Goal: Task Accomplishment & Management: Use online tool/utility

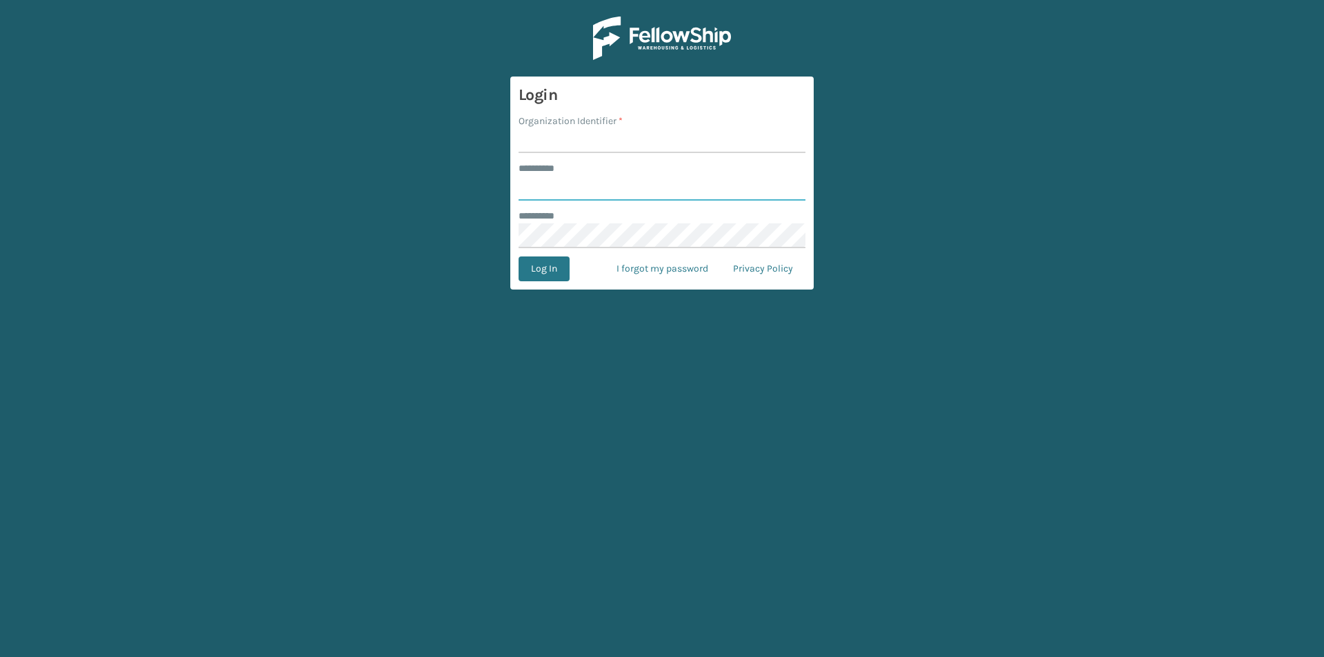
type input "*********"
click at [558, 142] on input "Organization Identifier *" at bounding box center [662, 140] width 287 height 25
type input "DALLAS"
click at [542, 261] on button "Log In" at bounding box center [544, 269] width 51 height 25
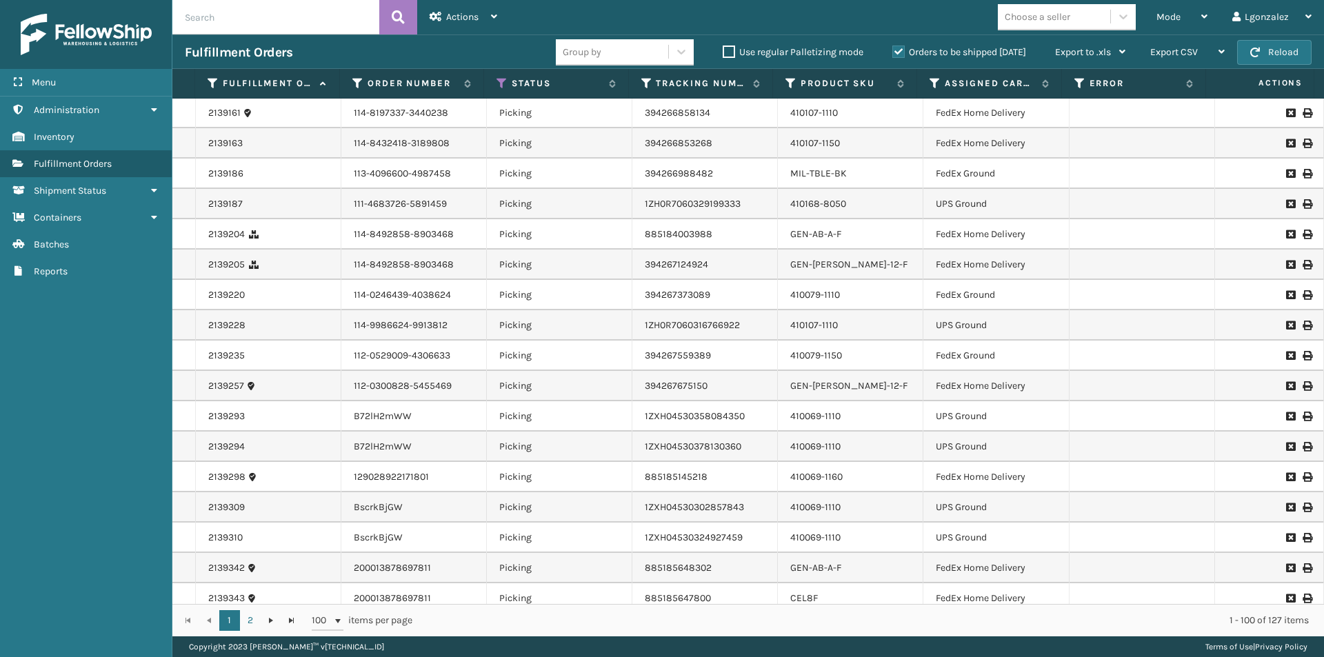
scroll to position [2418, 0]
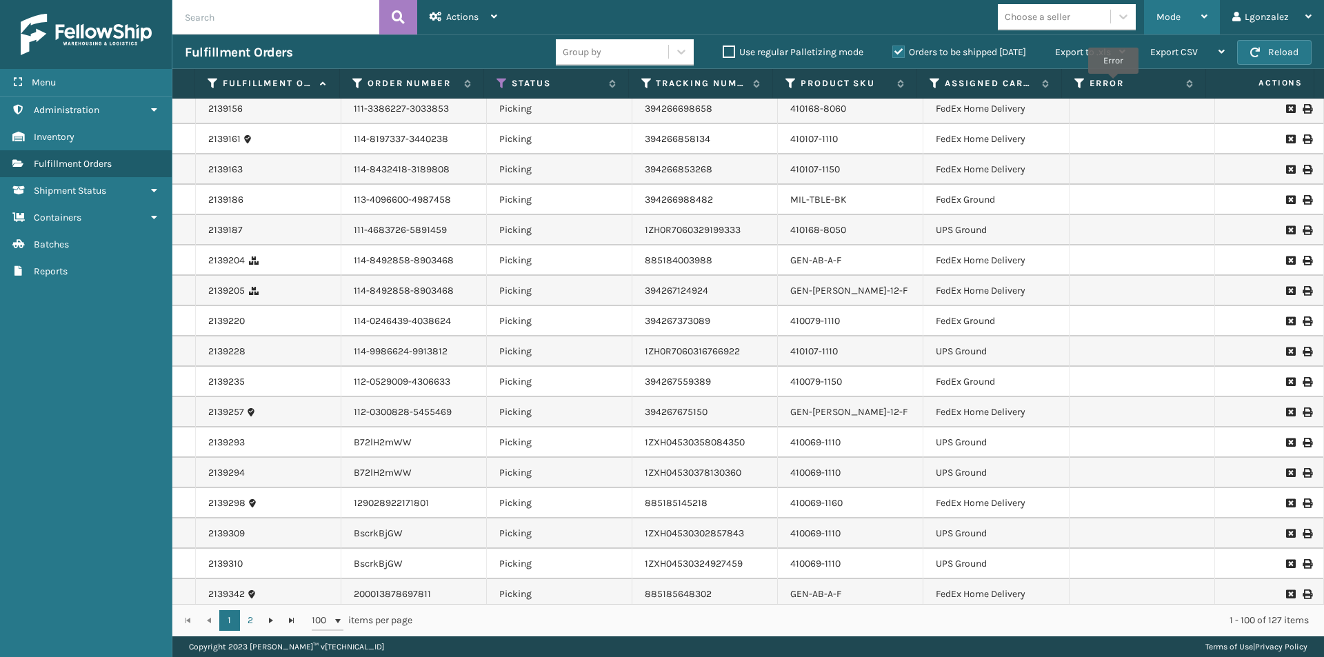
click at [1205, 17] on icon at bounding box center [1204, 17] width 6 height 10
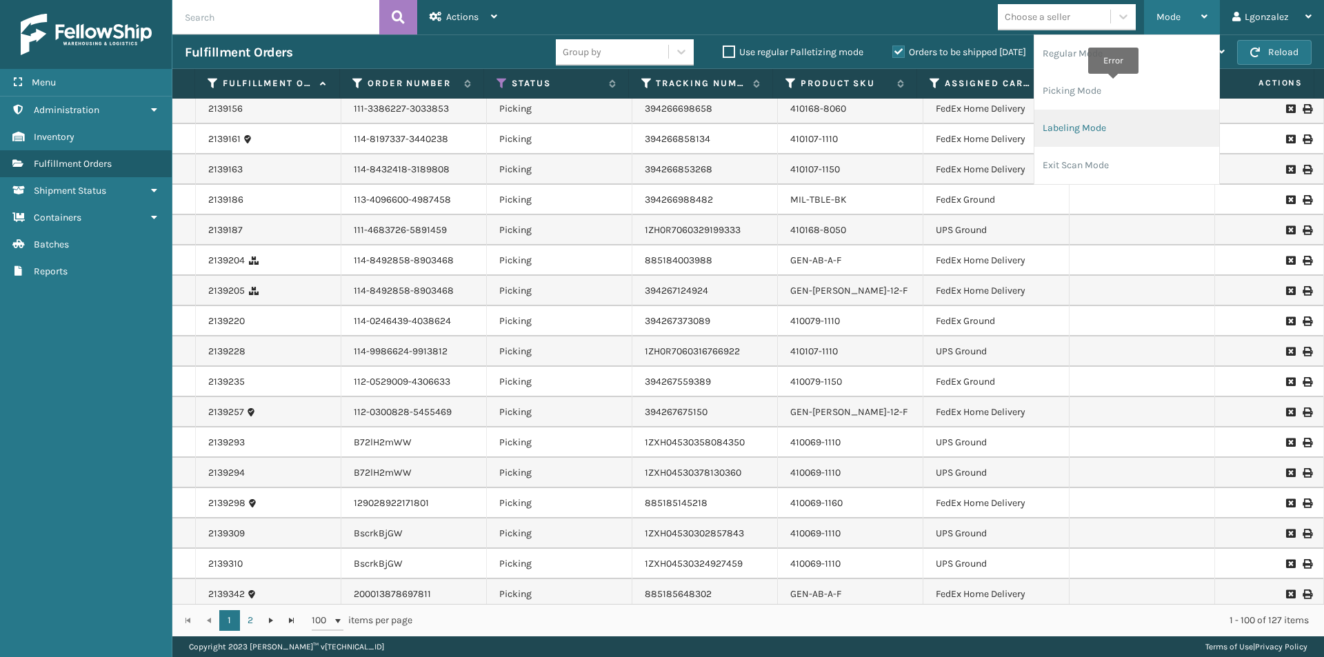
click at [1089, 131] on li "Labeling Mode" at bounding box center [1126, 128] width 185 height 37
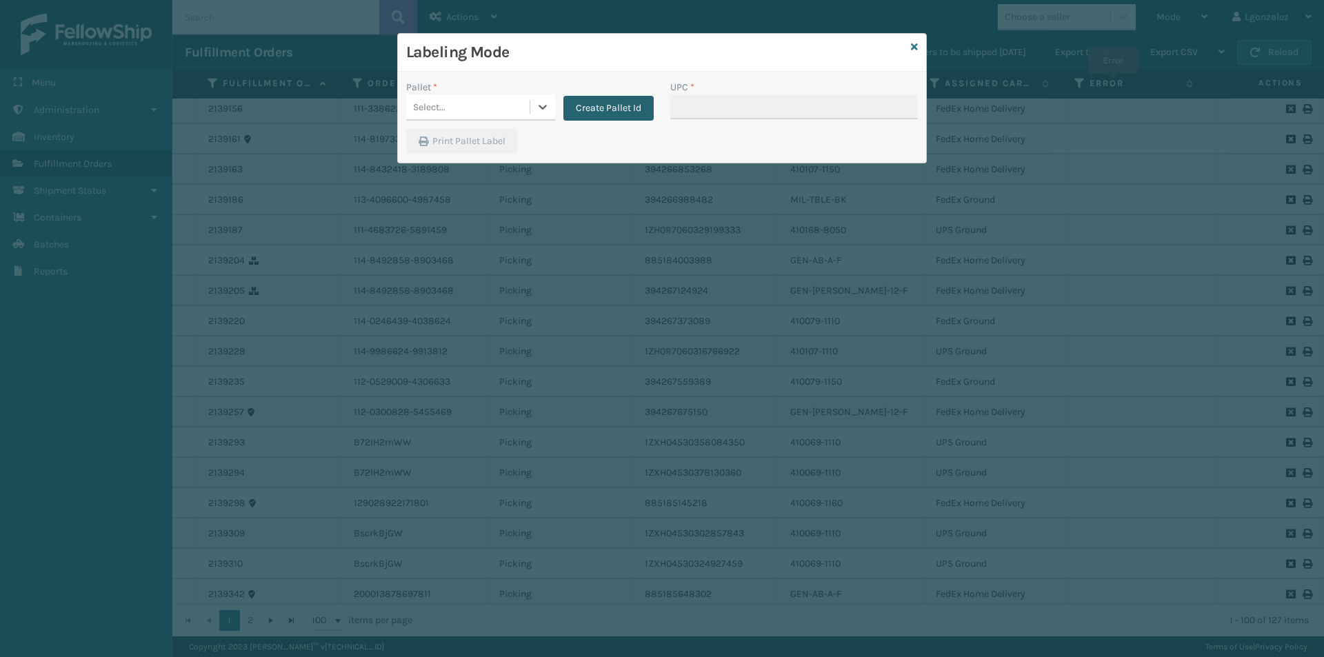
click at [614, 103] on button "Create Pallet Id" at bounding box center [608, 108] width 90 height 25
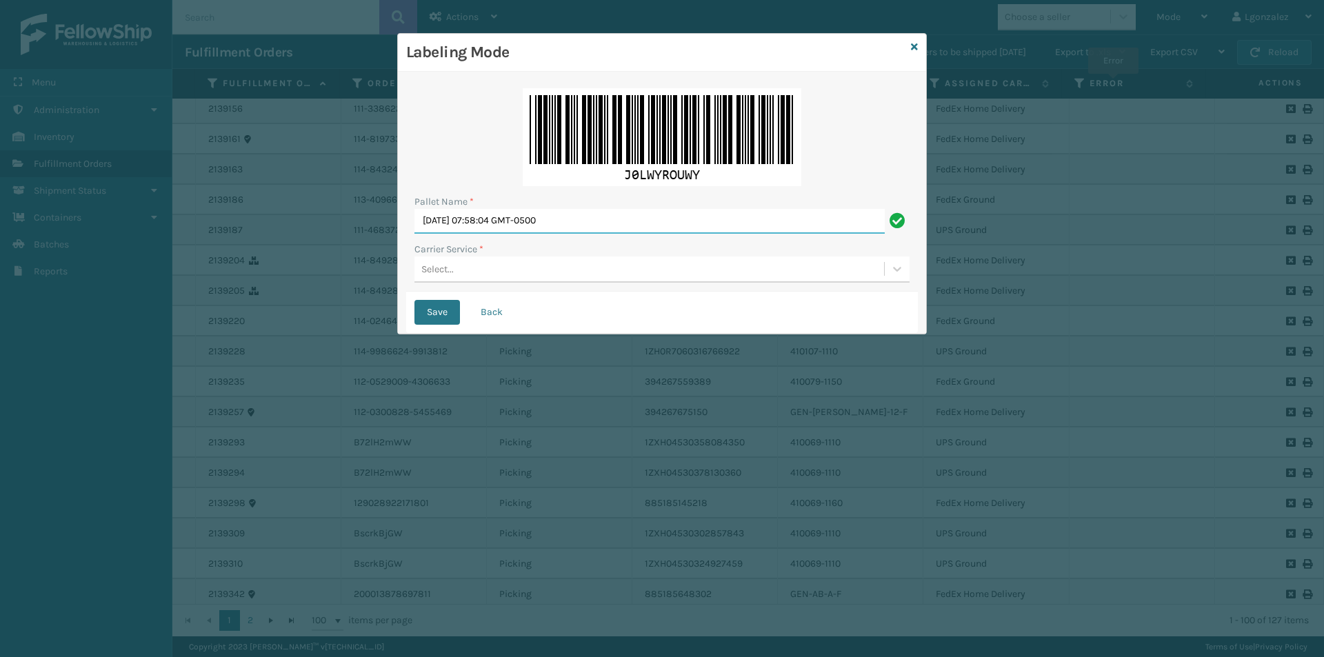
click at [487, 214] on input "[DATE] 07:58:04 GMT-0500" at bounding box center [649, 221] width 470 height 25
type input "TRINTY AVE"
click at [427, 274] on div "Select..." at bounding box center [437, 269] width 32 height 14
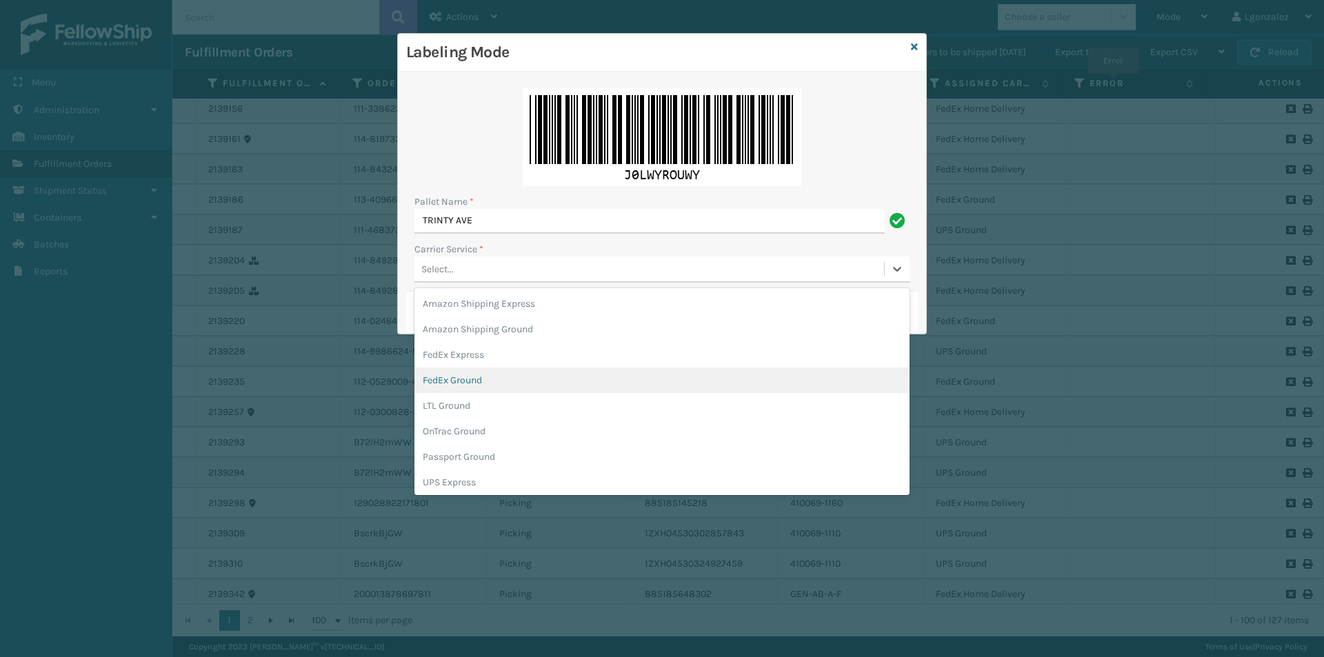
click at [491, 381] on div "FedEx Ground" at bounding box center [661, 381] width 495 height 26
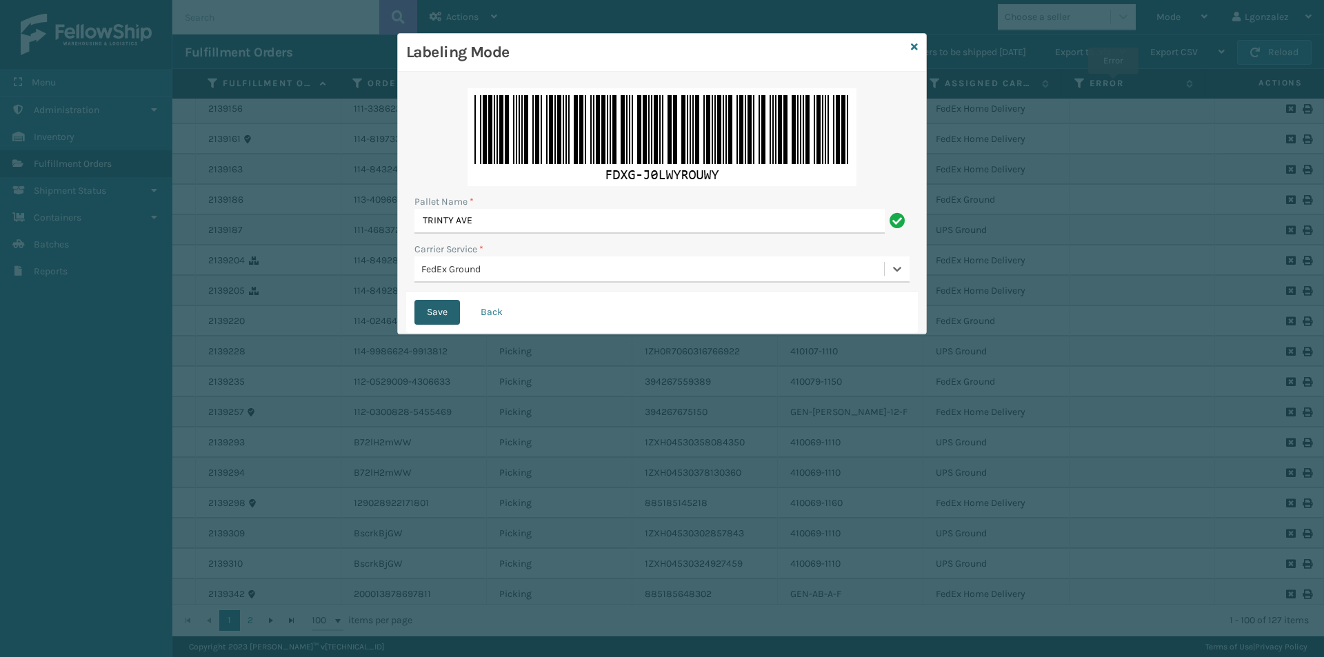
click at [428, 319] on button "Save" at bounding box center [437, 312] width 46 height 25
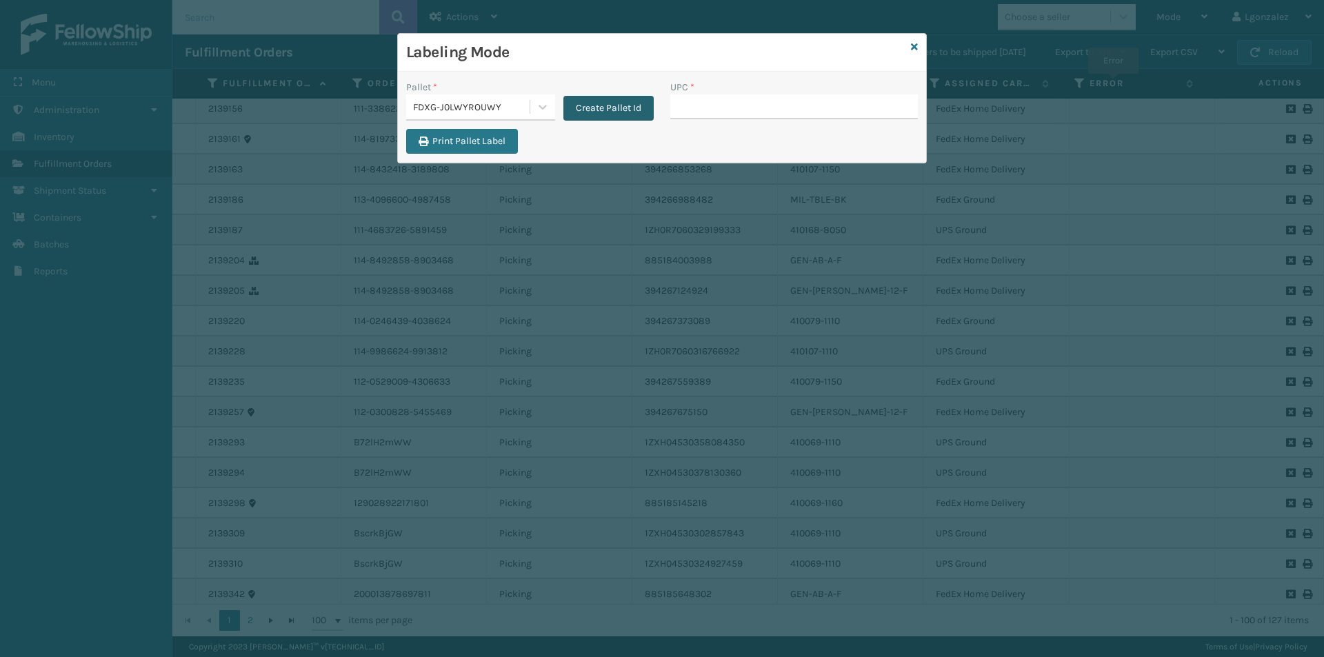
click at [614, 108] on button "Create Pallet Id" at bounding box center [608, 108] width 90 height 25
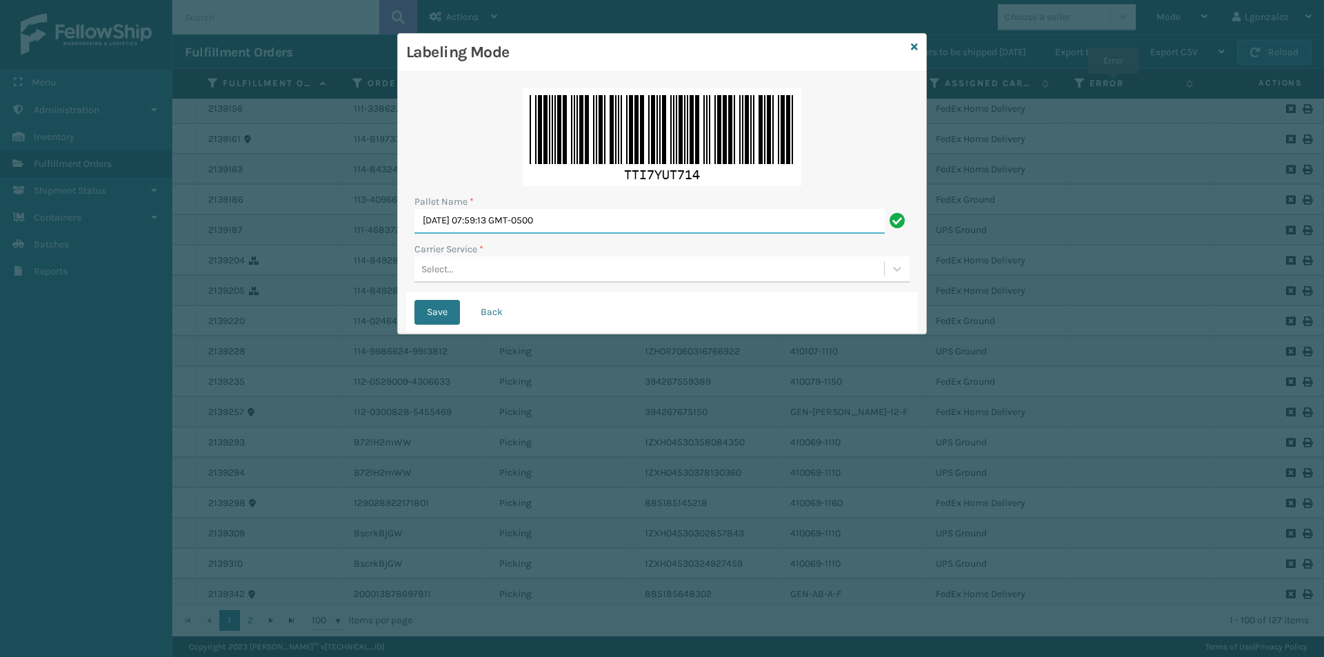
click at [514, 223] on input "[DATE] 07:59:13 GMT-0500" at bounding box center [649, 221] width 470 height 25
type input "TRINTY AVE"
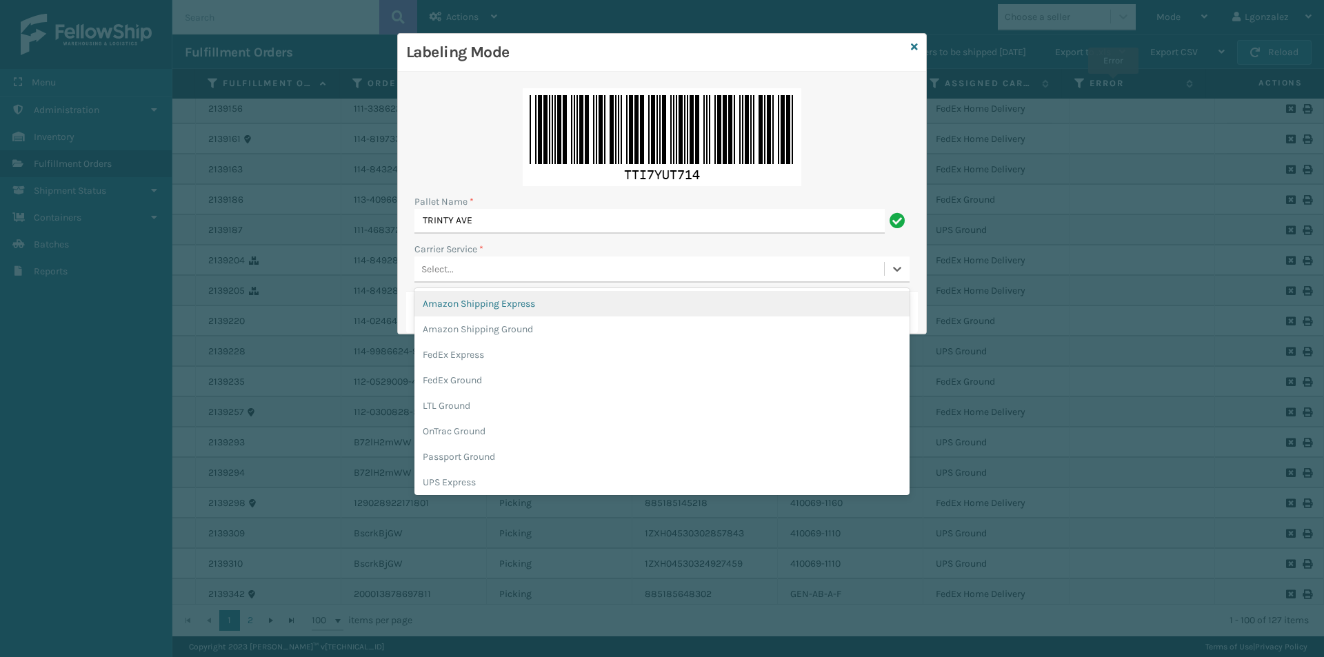
click at [477, 269] on div "Select..." at bounding box center [649, 269] width 470 height 23
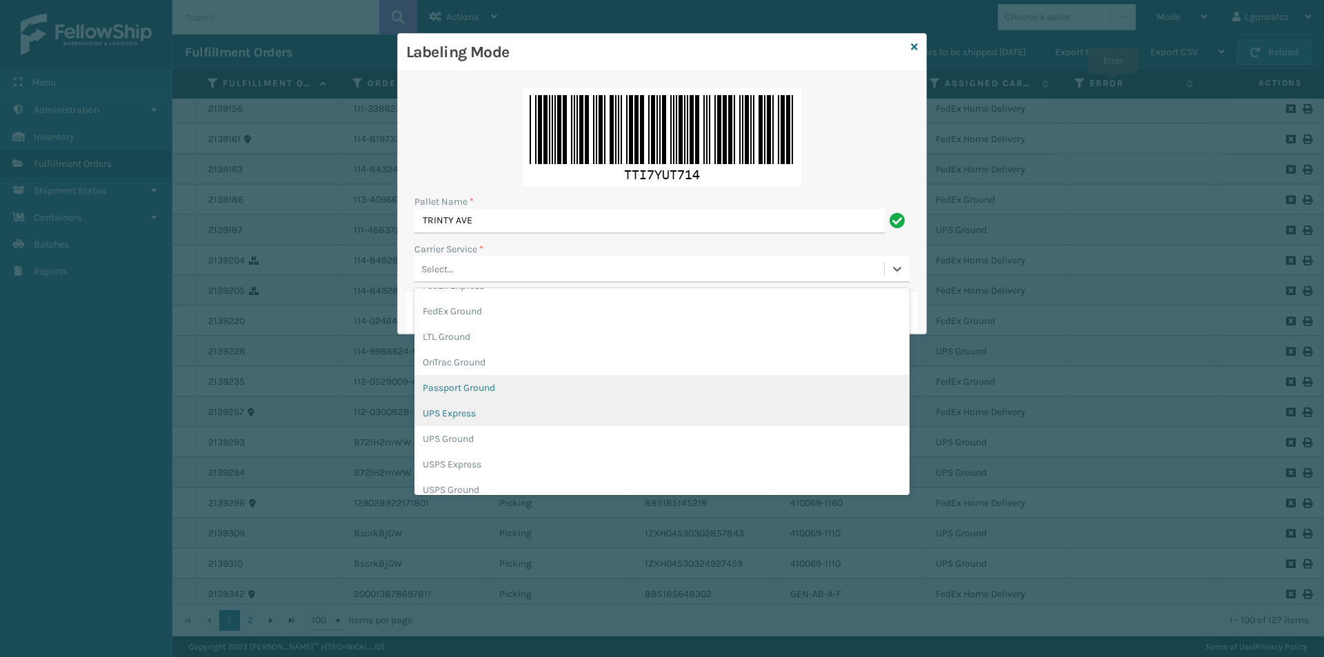
scroll to position [79, 0]
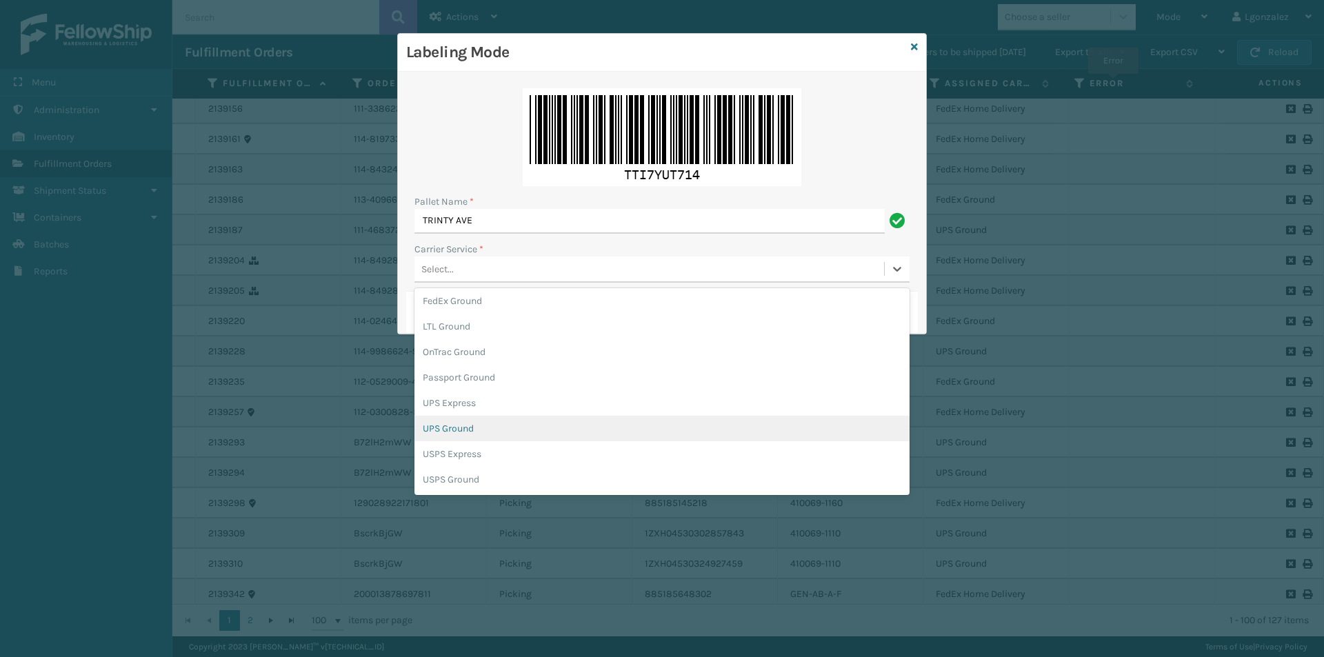
click at [466, 430] on div "UPS Ground" at bounding box center [661, 429] width 495 height 26
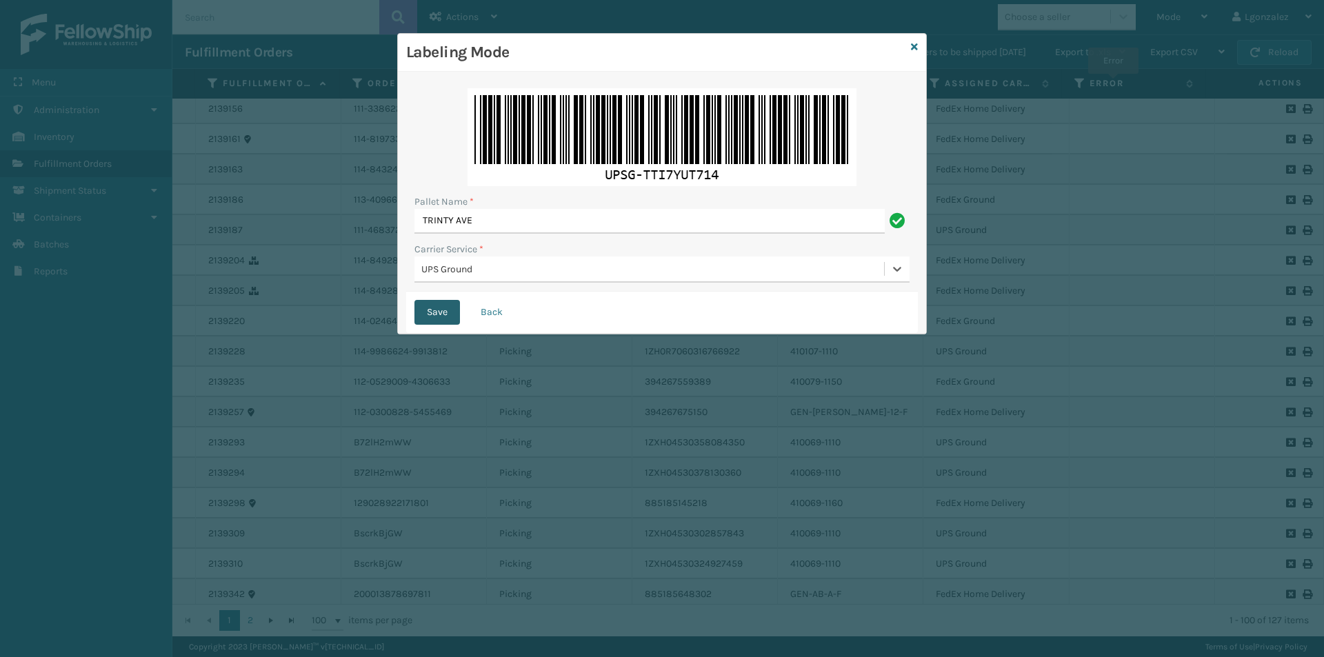
click at [454, 309] on button "Save" at bounding box center [437, 312] width 46 height 25
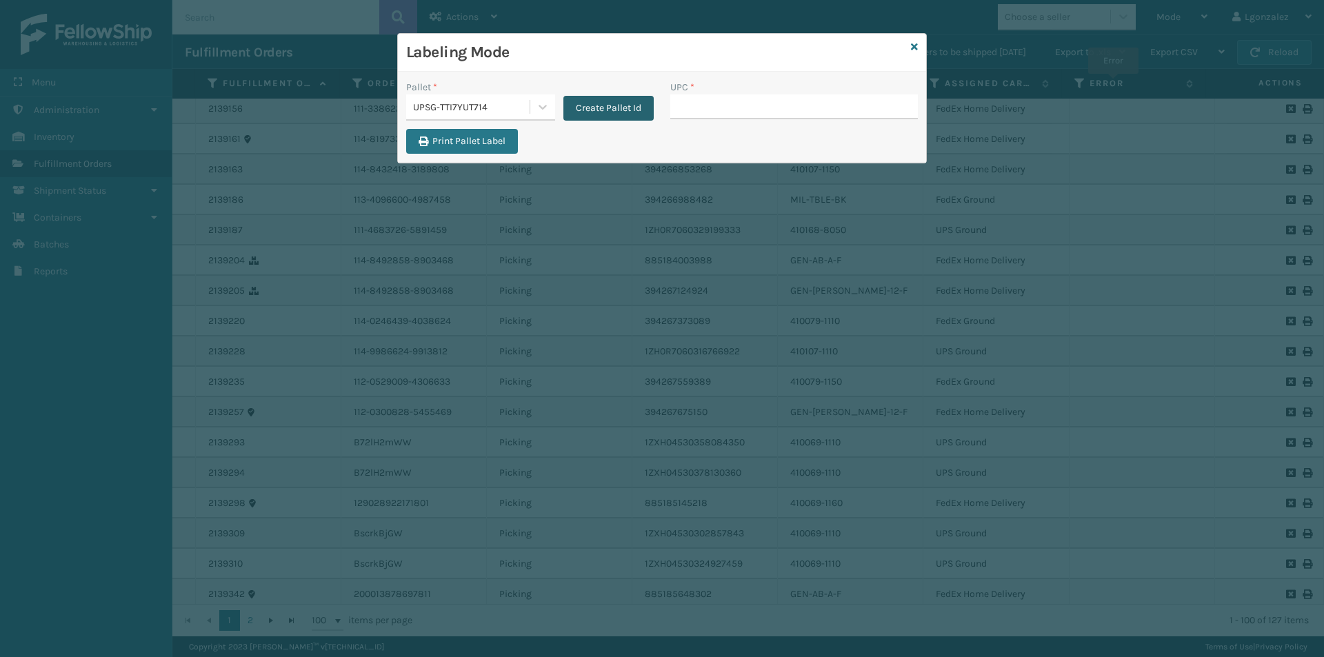
click at [596, 115] on button "Create Pallet Id" at bounding box center [608, 108] width 90 height 25
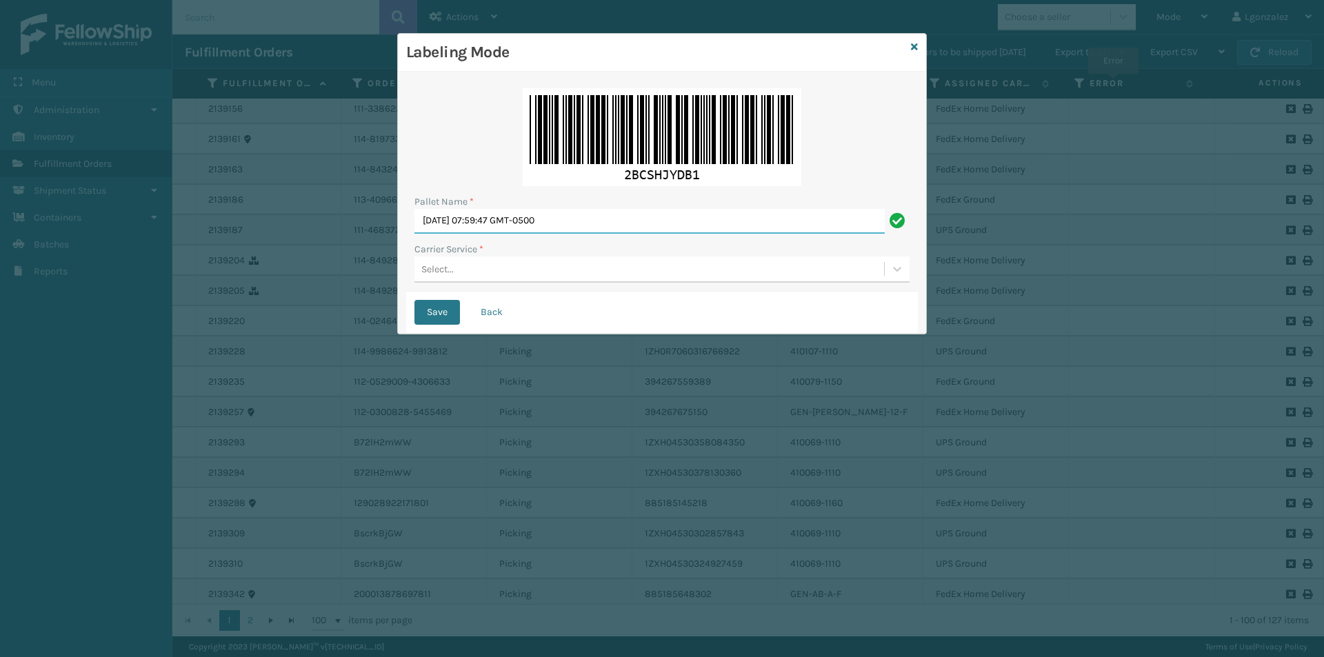
click at [496, 218] on input "[DATE] 07:59:47 GMT-0500" at bounding box center [649, 221] width 470 height 25
click at [918, 46] on div "Labeling Mode" at bounding box center [662, 53] width 528 height 38
click at [914, 47] on icon at bounding box center [914, 47] width 7 height 10
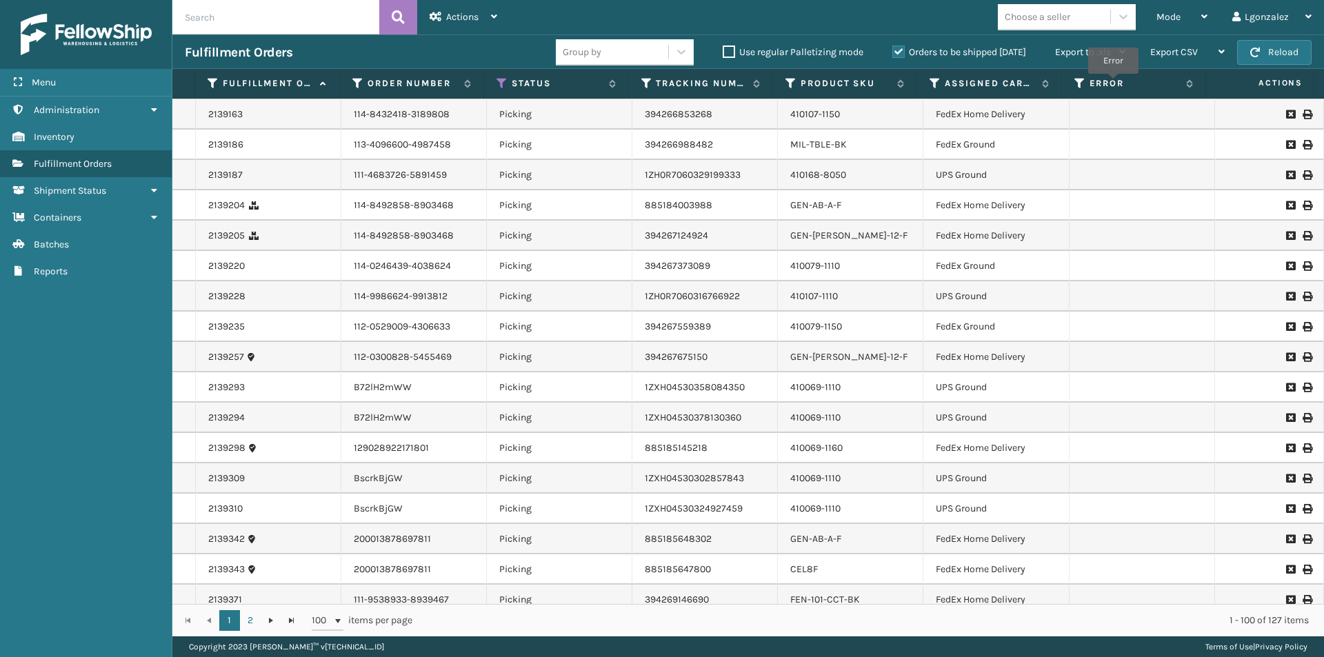
scroll to position [2556, 0]
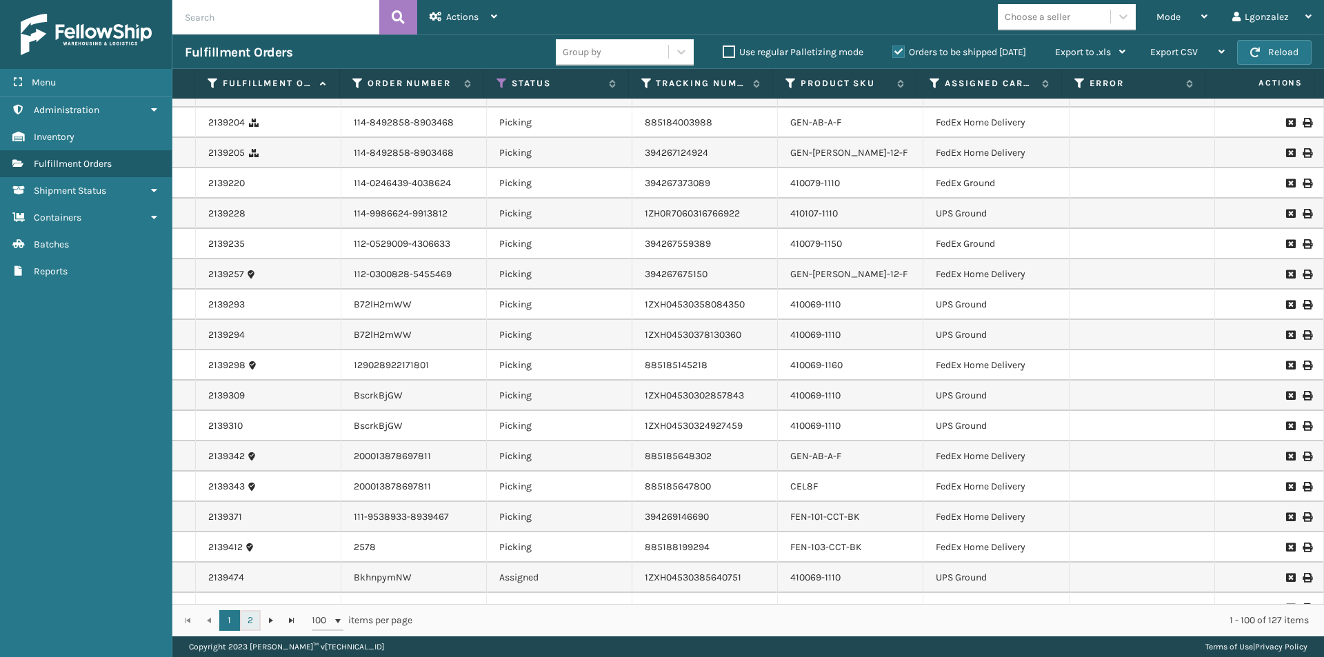
click at [251, 618] on link "2" at bounding box center [250, 620] width 21 height 21
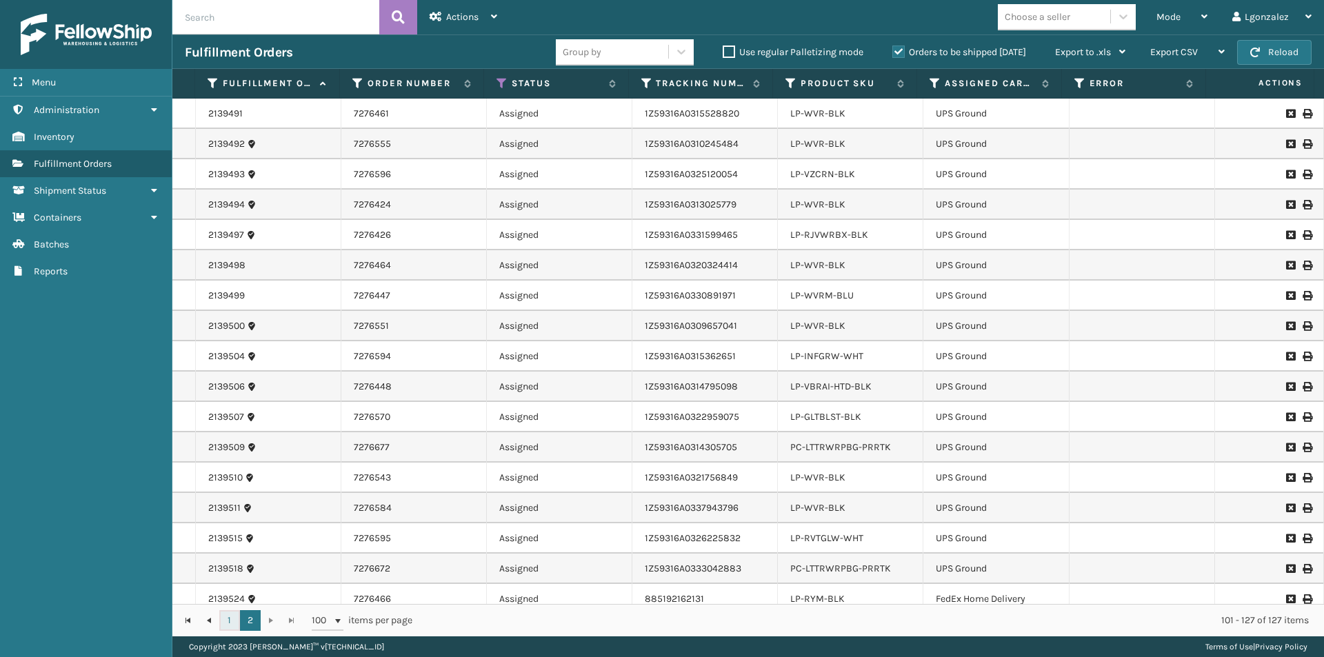
click at [232, 623] on link "1" at bounding box center [229, 620] width 21 height 21
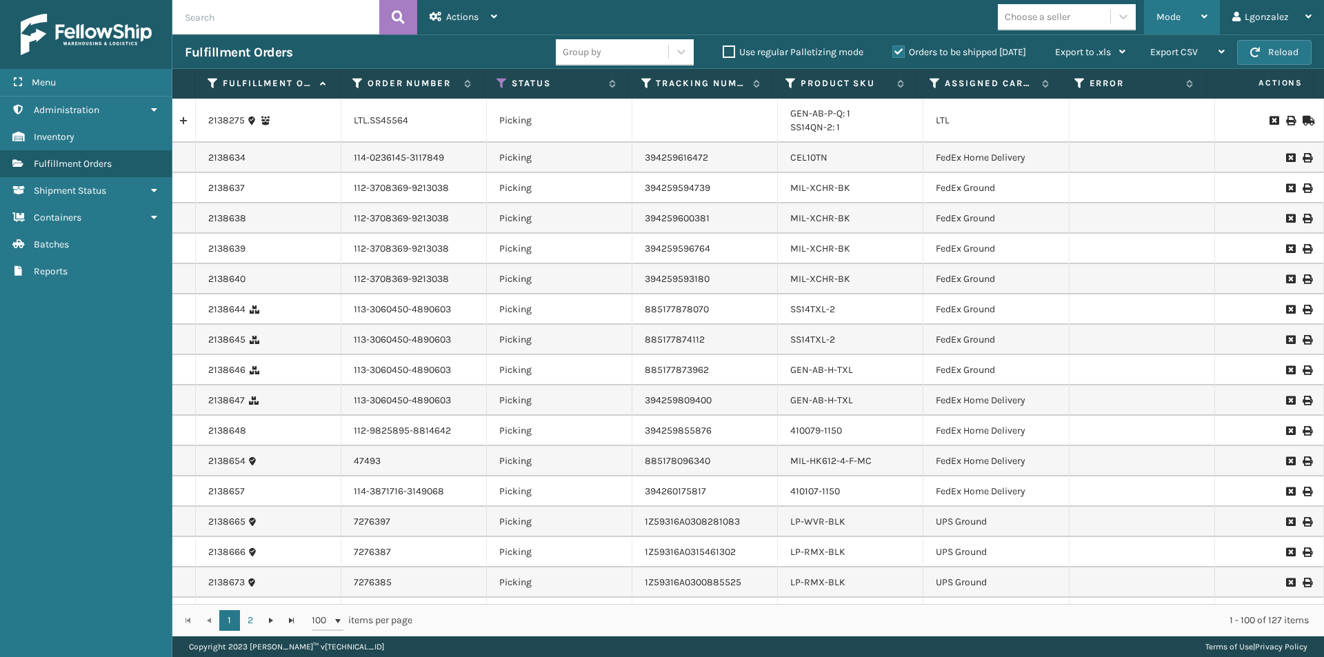
click at [1199, 19] on div "Mode" at bounding box center [1181, 17] width 51 height 34
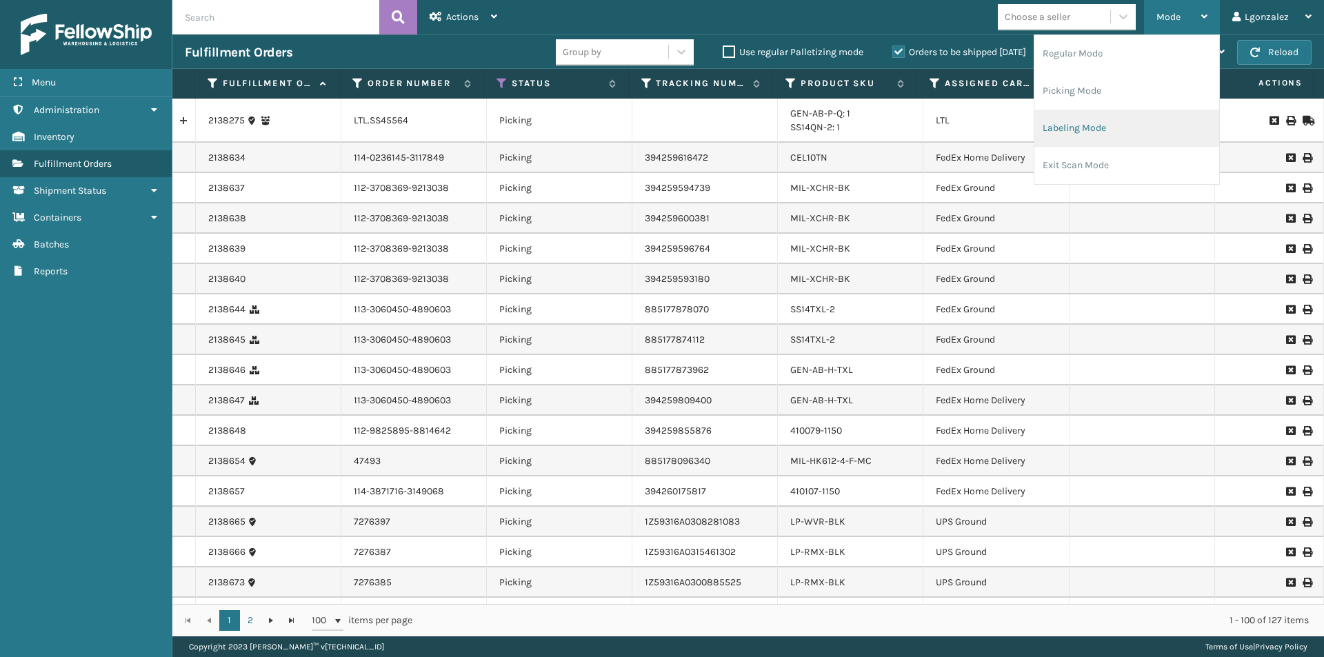
click at [1072, 125] on li "Labeling Mode" at bounding box center [1126, 128] width 185 height 37
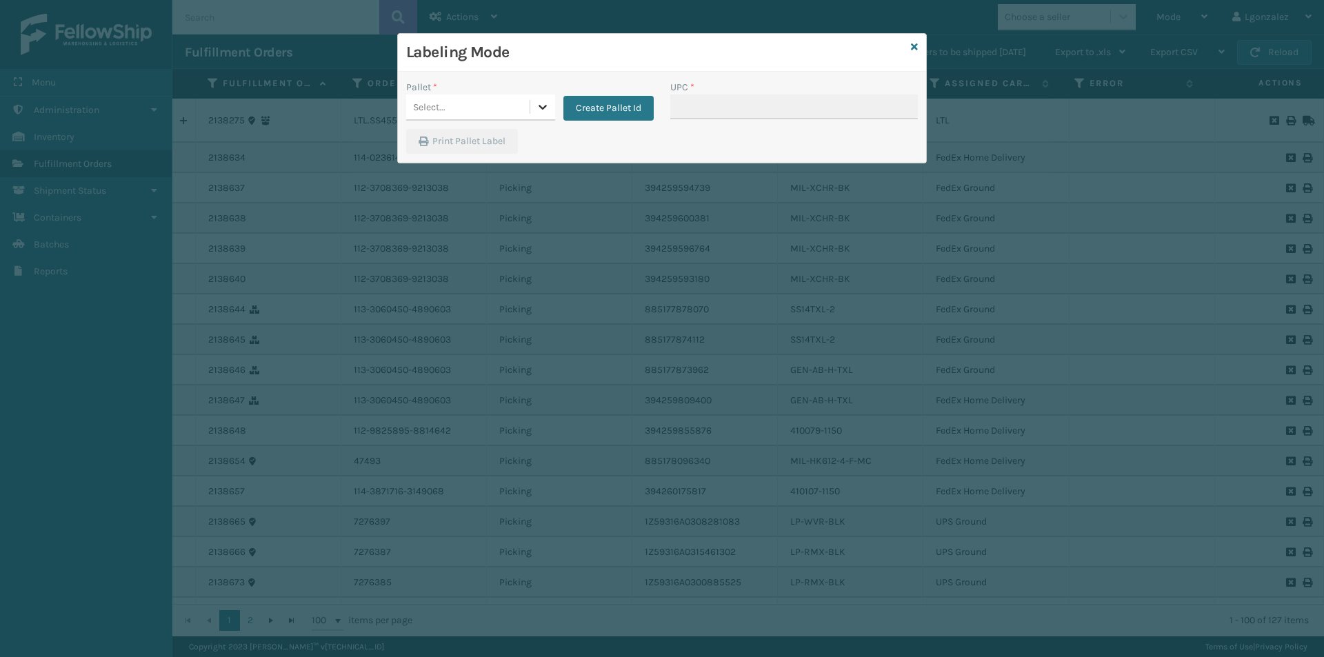
click at [550, 108] on div at bounding box center [542, 106] width 25 height 25
drag, startPoint x: 492, startPoint y: 141, endPoint x: 703, endPoint y: 88, distance: 218.3
click at [492, 141] on div "FDXG-J0LWYROUWY" at bounding box center [480, 145] width 149 height 32
click at [714, 99] on input "UPC *" at bounding box center [794, 106] width 248 height 25
type input "gen-ab-e-q"
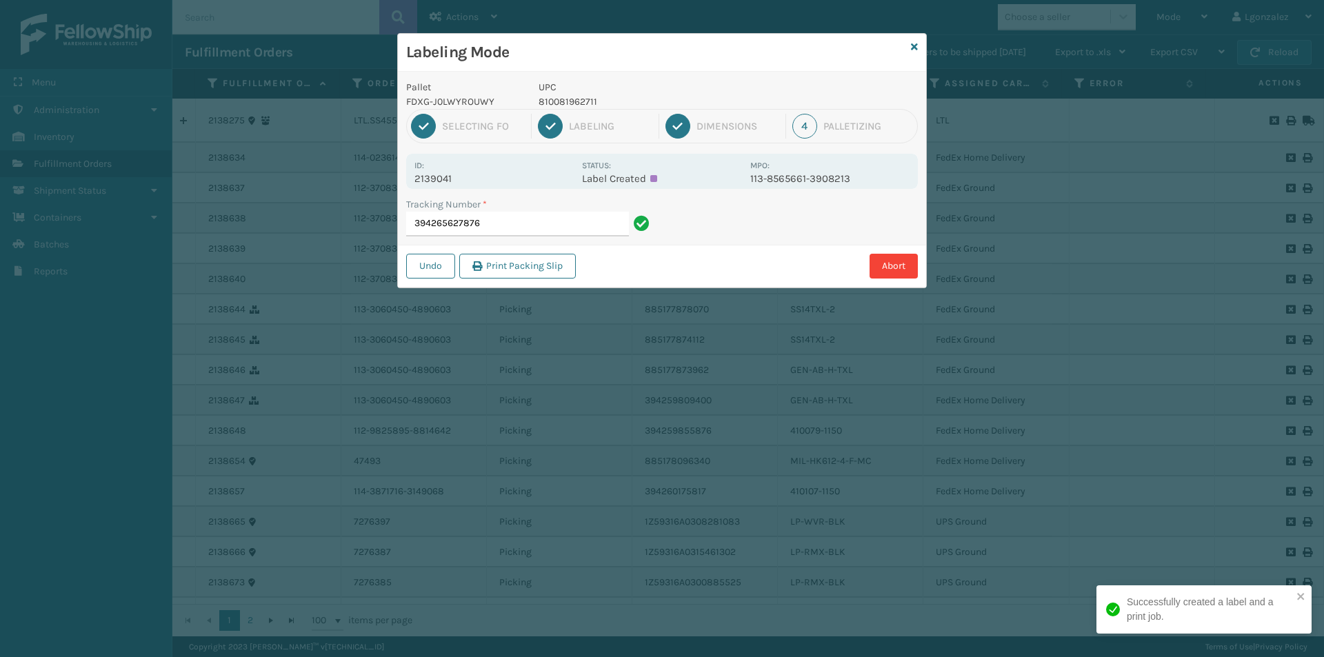
click at [580, 97] on p "810081962711" at bounding box center [640, 101] width 203 height 14
copy p "810081962711"
click at [559, 232] on input "394265627876" at bounding box center [517, 224] width 223 height 25
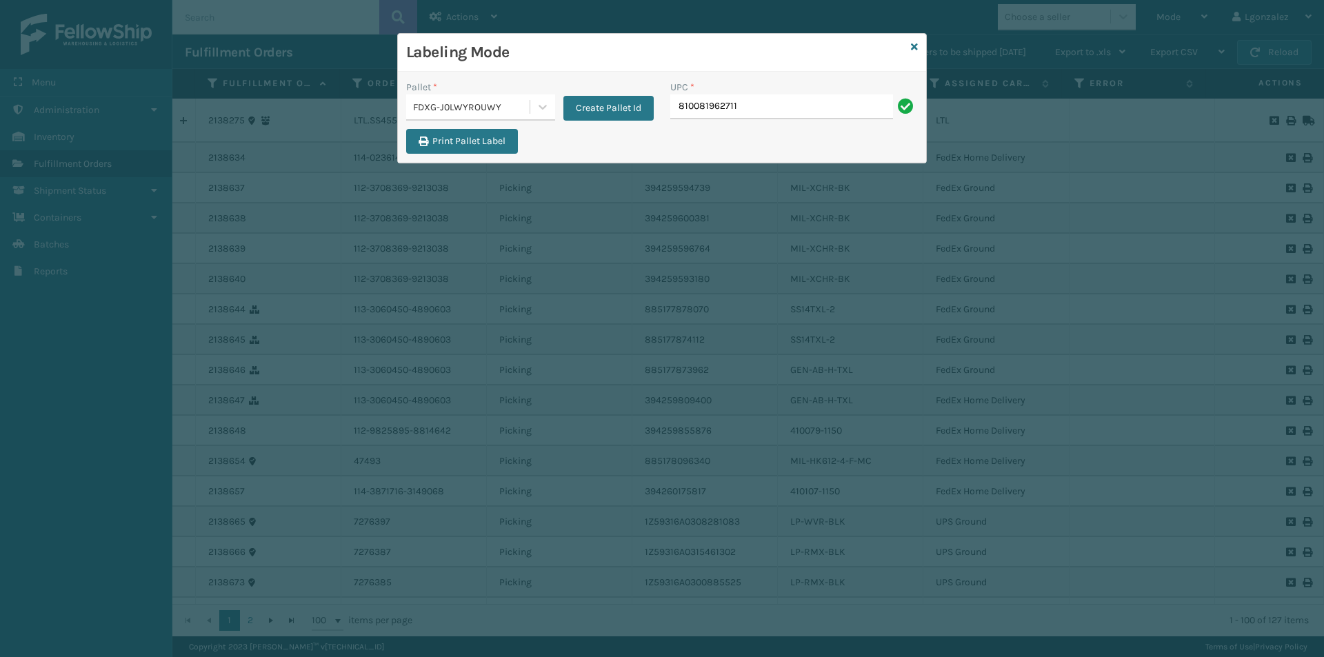
type input "810081962711"
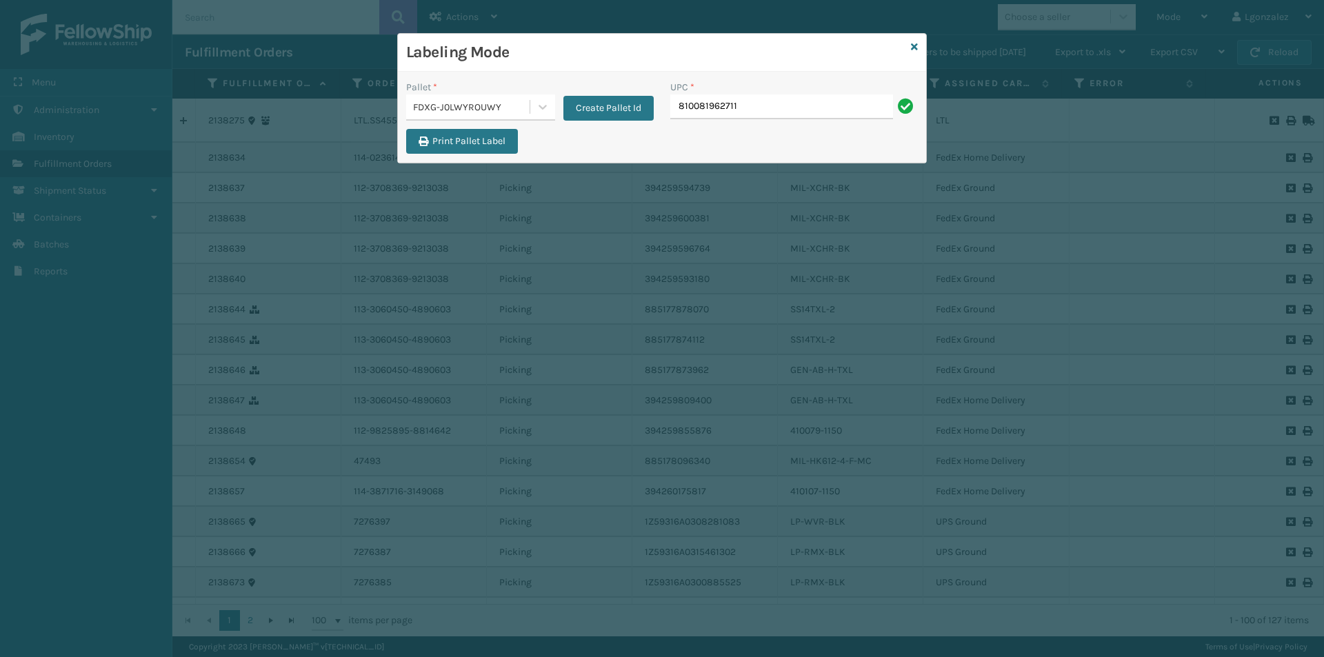
type input "810081962711"
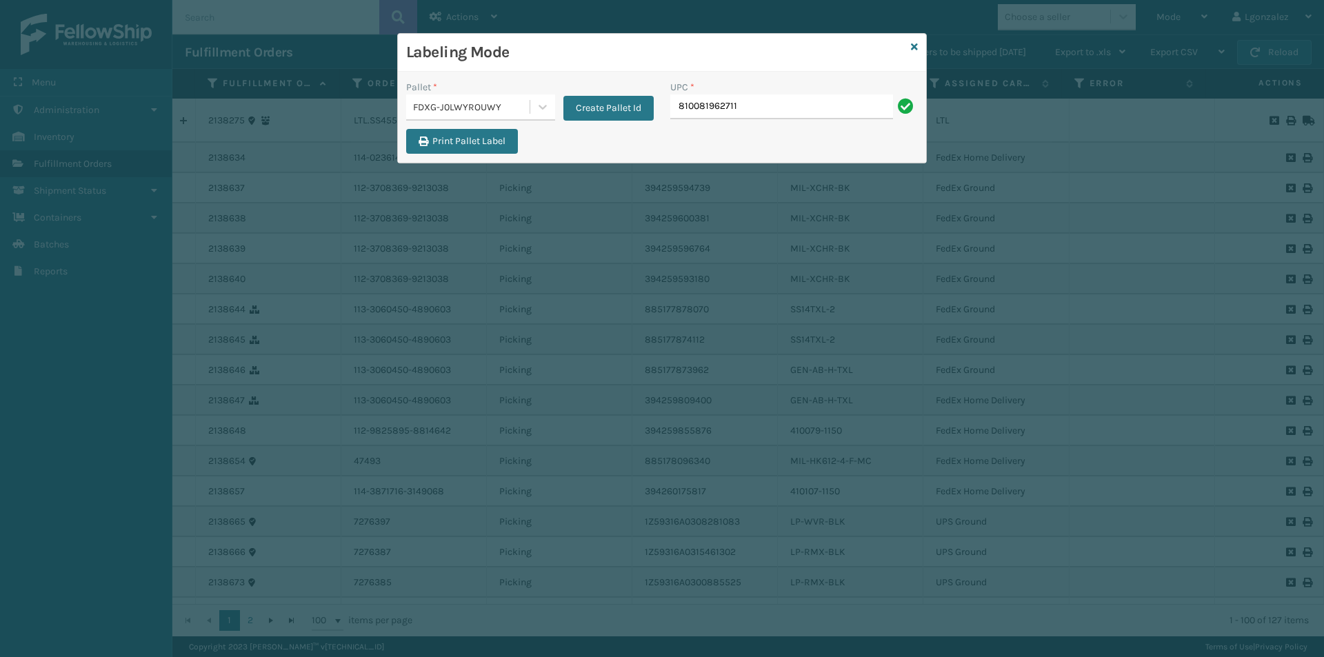
type input "810081962711"
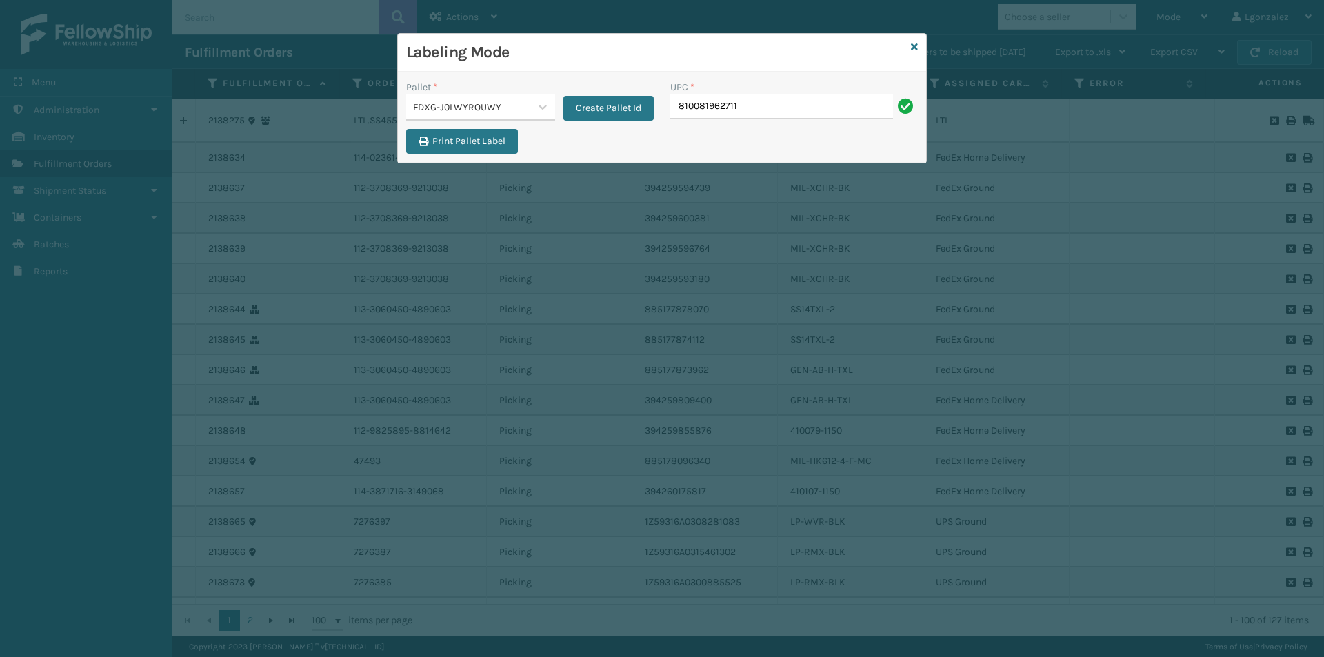
type input "810081962711"
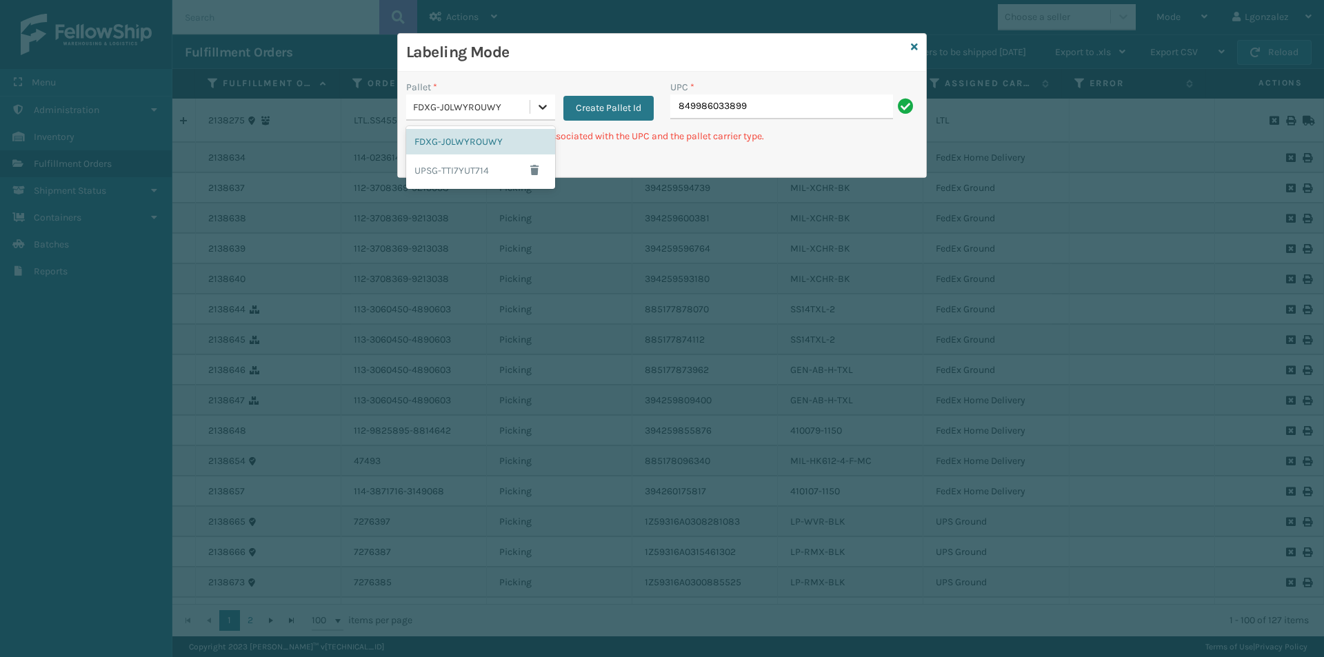
click at [542, 108] on icon at bounding box center [543, 107] width 8 height 5
click at [486, 179] on div "UPSG-TTI7YUT714" at bounding box center [480, 170] width 149 height 32
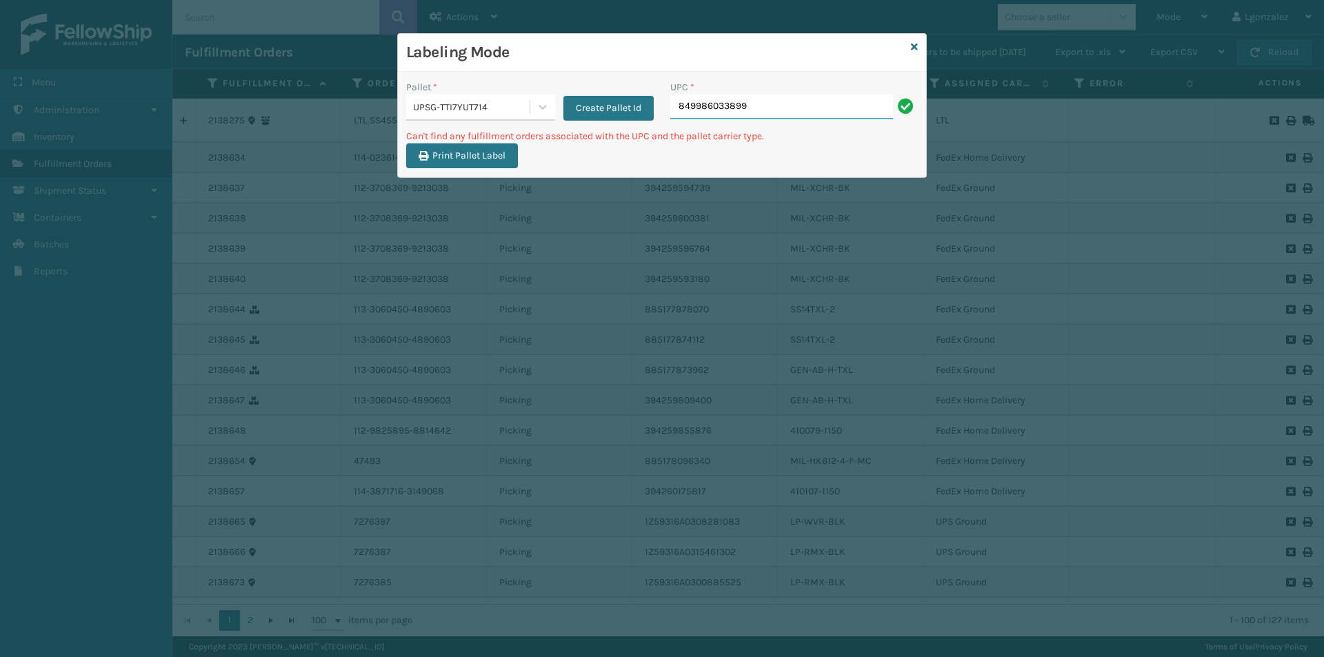
click at [754, 106] on input "849986033899" at bounding box center [781, 106] width 223 height 25
click at [536, 102] on icon at bounding box center [543, 107] width 14 height 14
click at [503, 148] on div "FDXG-J0LWYROUWY" at bounding box center [480, 142] width 149 height 26
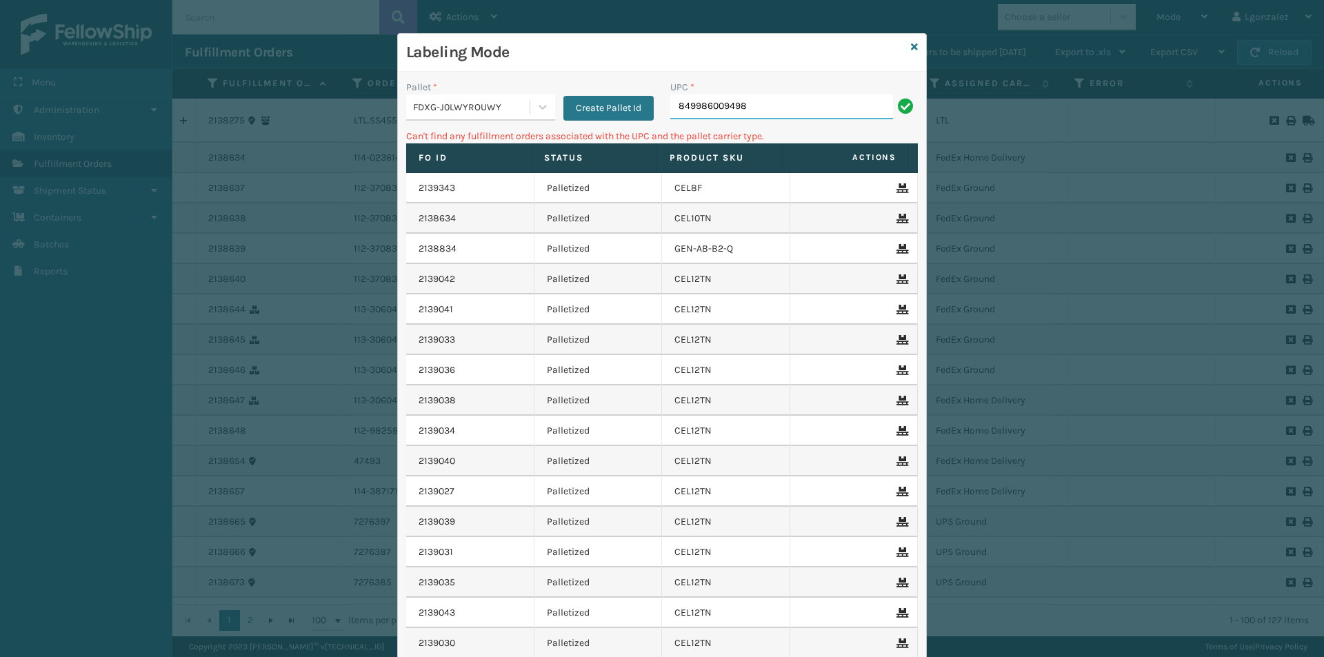
click at [779, 103] on input "849986009498" at bounding box center [781, 106] width 223 height 25
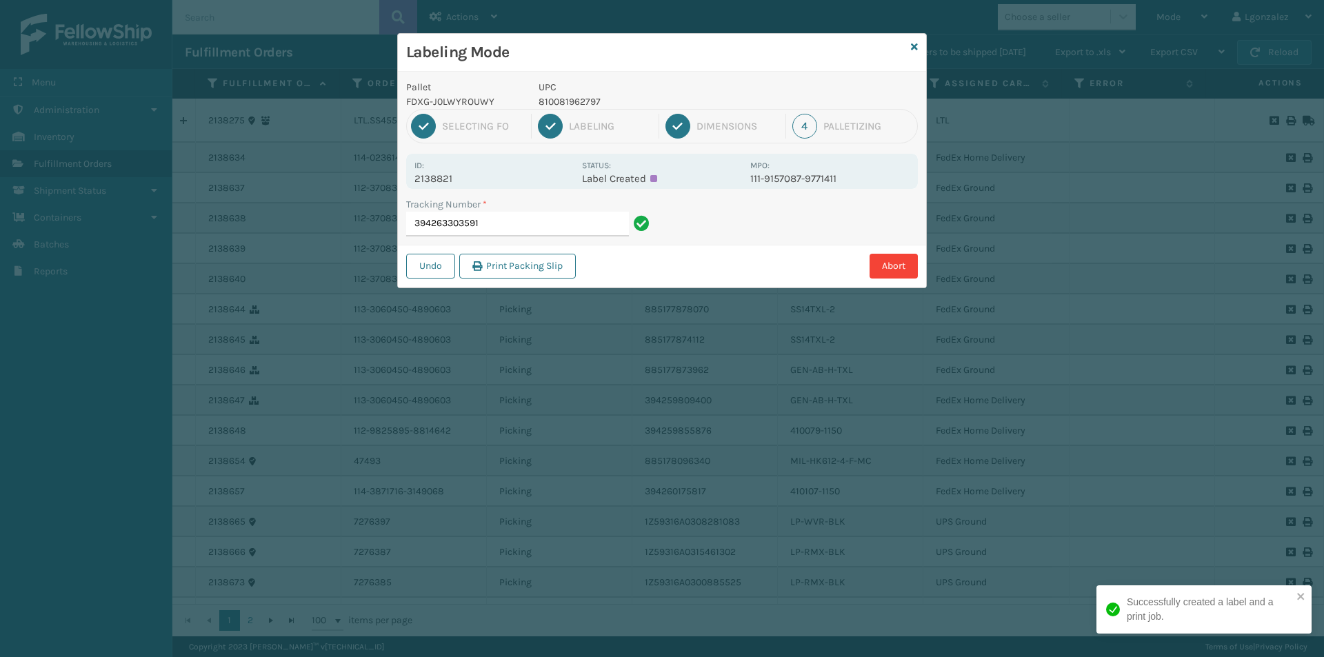
click at [552, 102] on p "810081962797" at bounding box center [640, 101] width 203 height 14
click at [554, 102] on p "810081962797" at bounding box center [640, 101] width 203 height 14
copy p "810081962797"
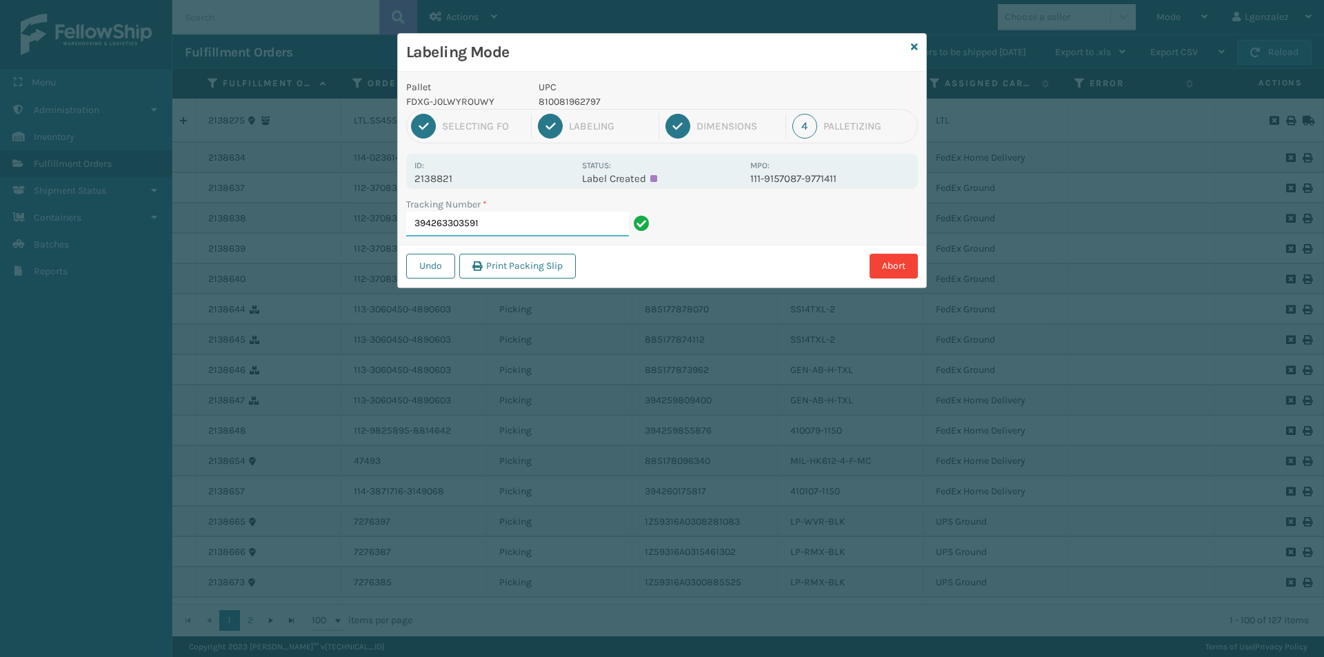
click at [537, 225] on input "394263303591" at bounding box center [517, 224] width 223 height 25
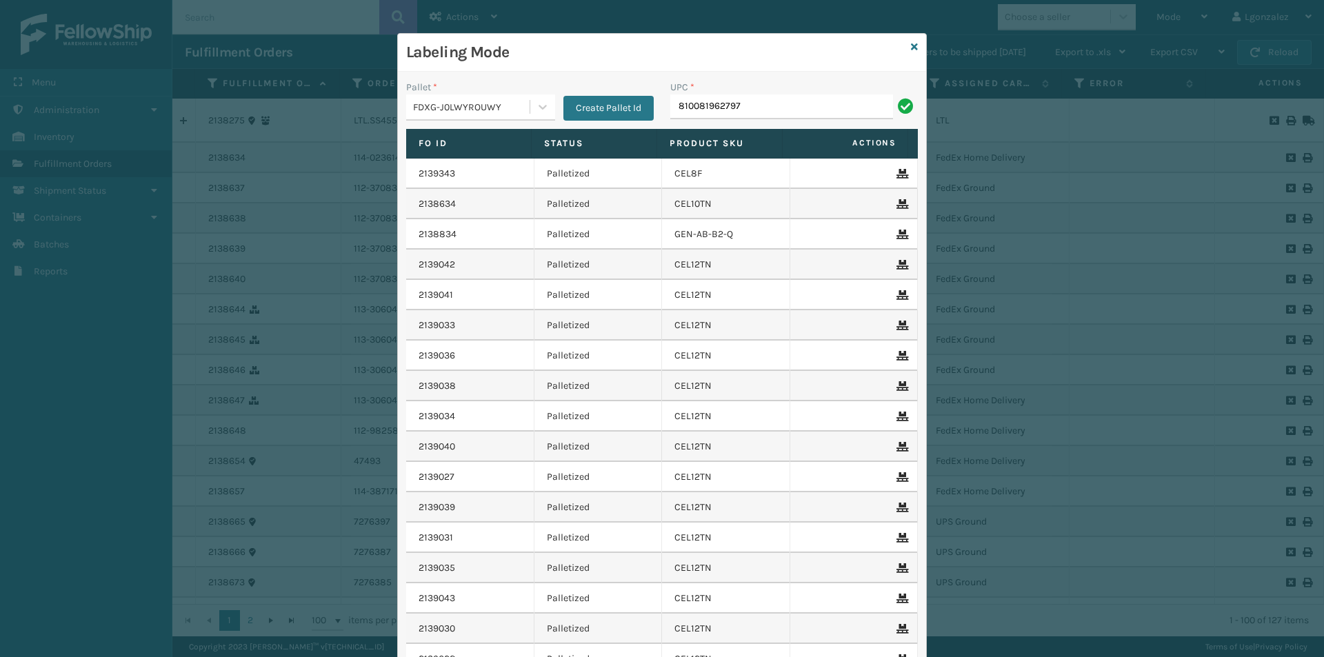
type input "810081962797"
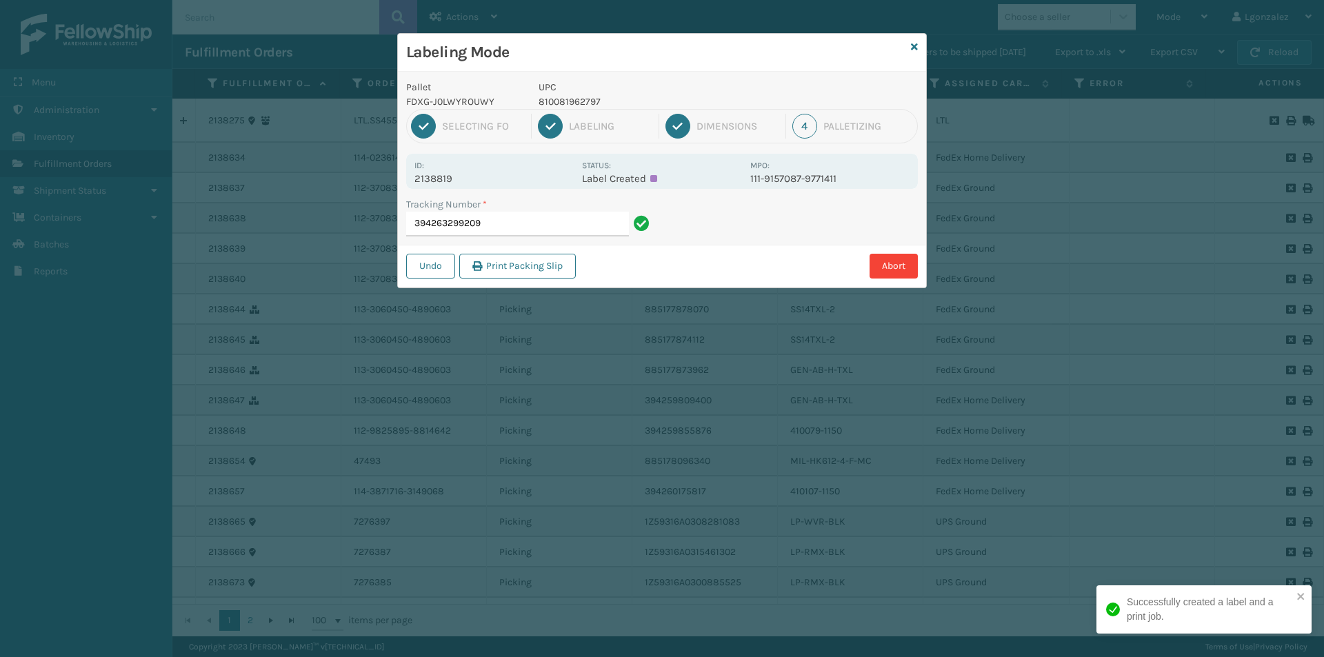
click at [569, 114] on div "2 Labeling" at bounding box center [598, 126] width 121 height 25
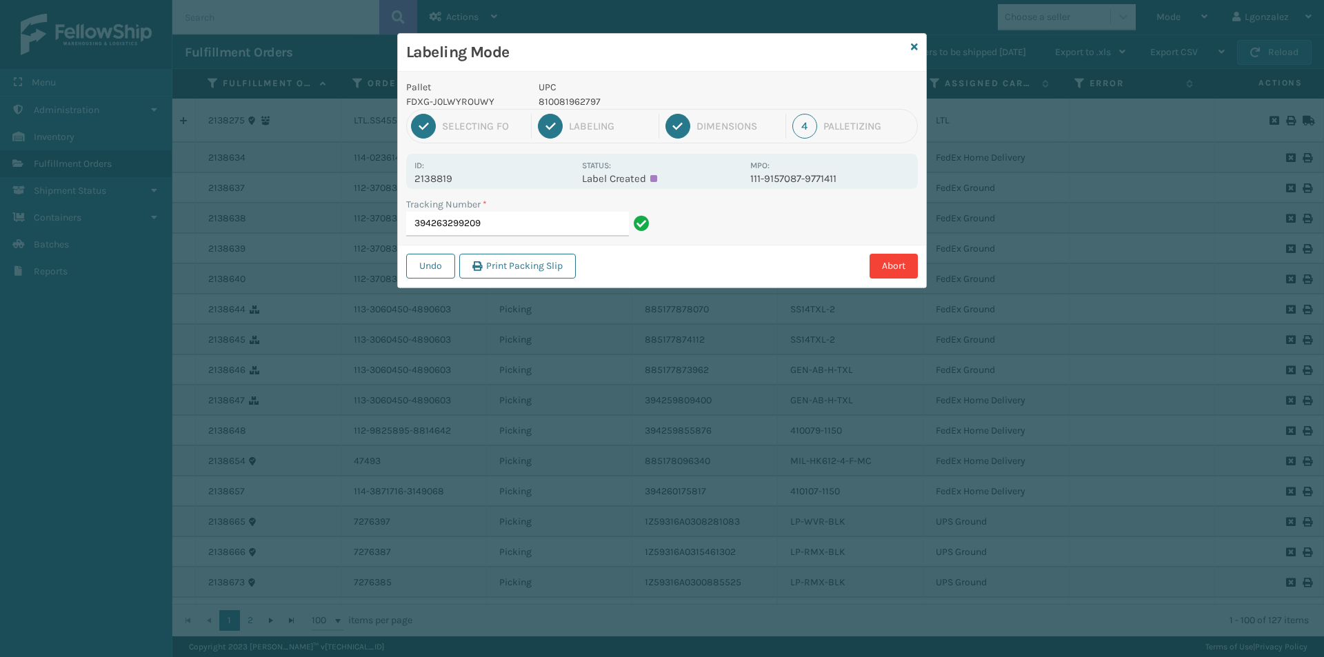
click at [570, 103] on p "810081962797" at bounding box center [640, 101] width 203 height 14
copy p "810081962797"
click at [572, 231] on input "394263299209" at bounding box center [517, 224] width 223 height 25
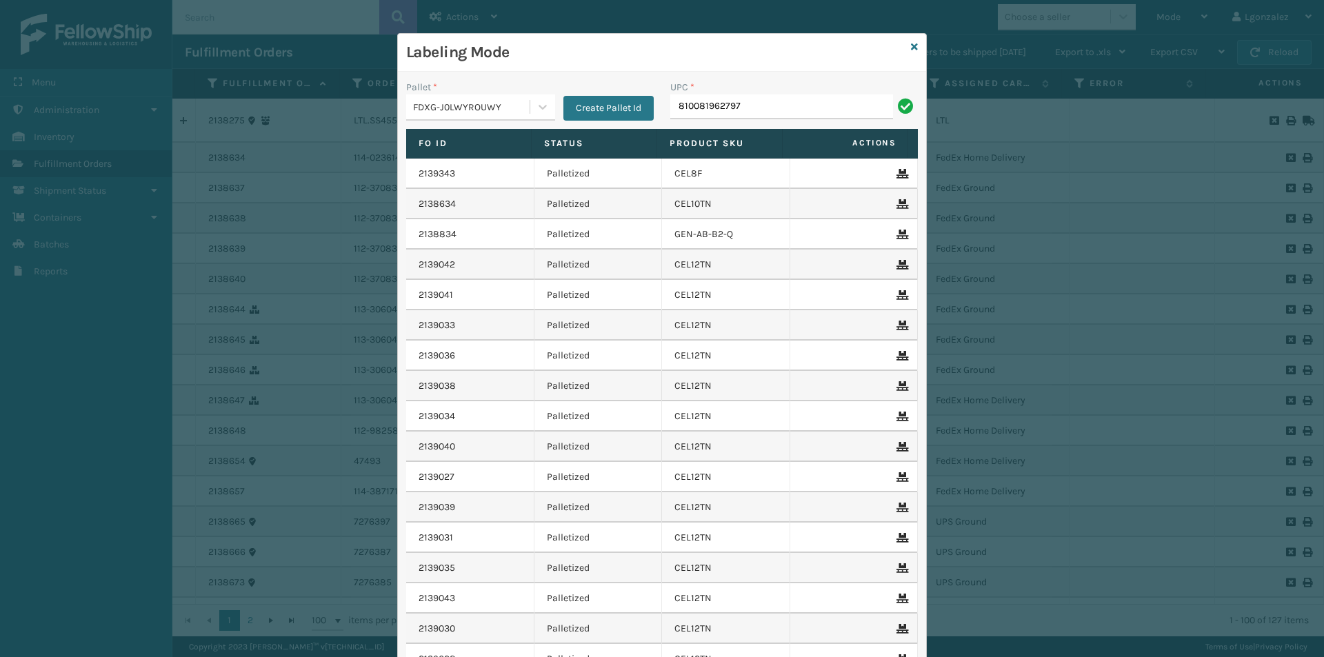
type input "810081962797"
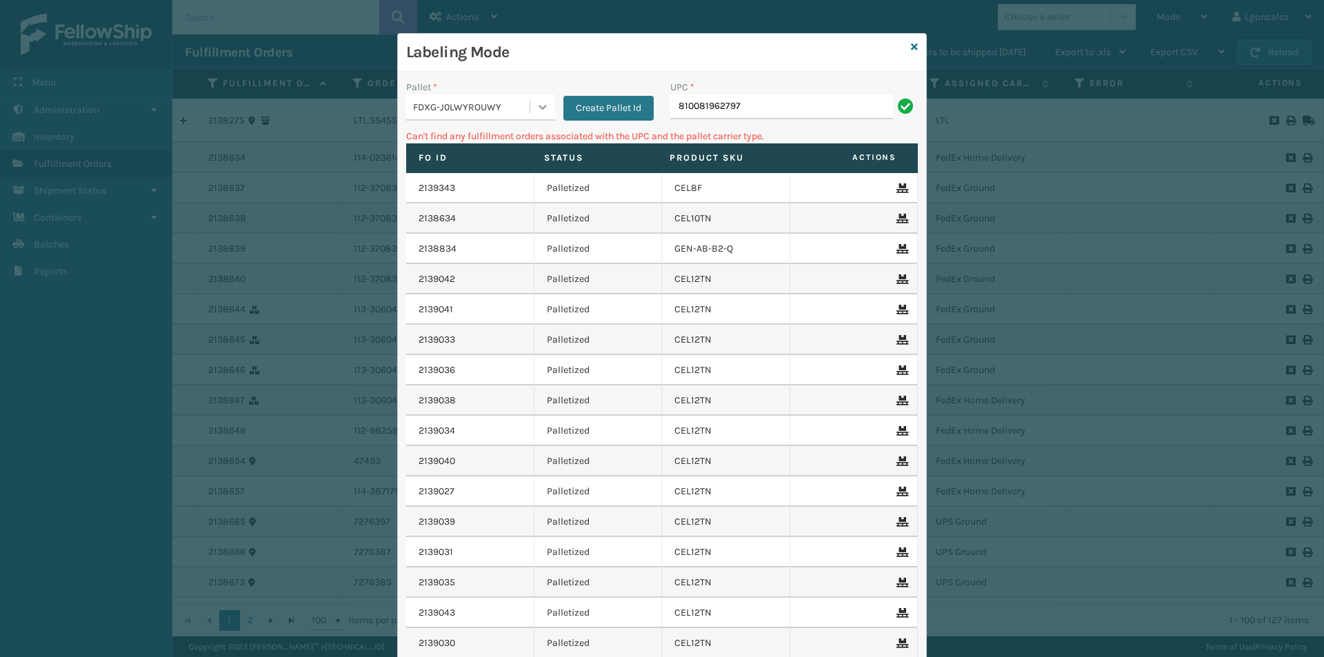
click at [536, 105] on icon at bounding box center [543, 107] width 14 height 14
click at [482, 164] on div "UPSG-TTI7YUT714" at bounding box center [480, 167] width 149 height 26
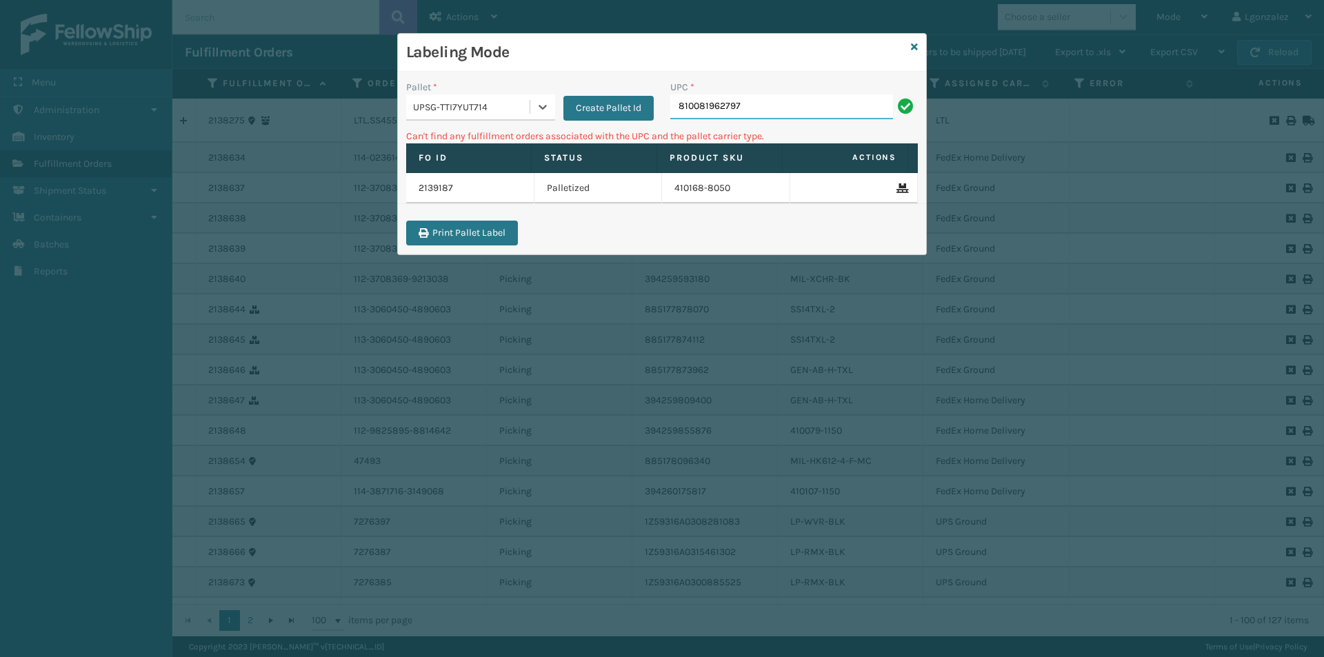
click at [794, 105] on input "810081962797" at bounding box center [781, 106] width 223 height 25
click at [546, 108] on icon at bounding box center [543, 107] width 14 height 14
click at [516, 148] on div "FDXG-J0LWYROUWY" at bounding box center [480, 142] width 149 height 26
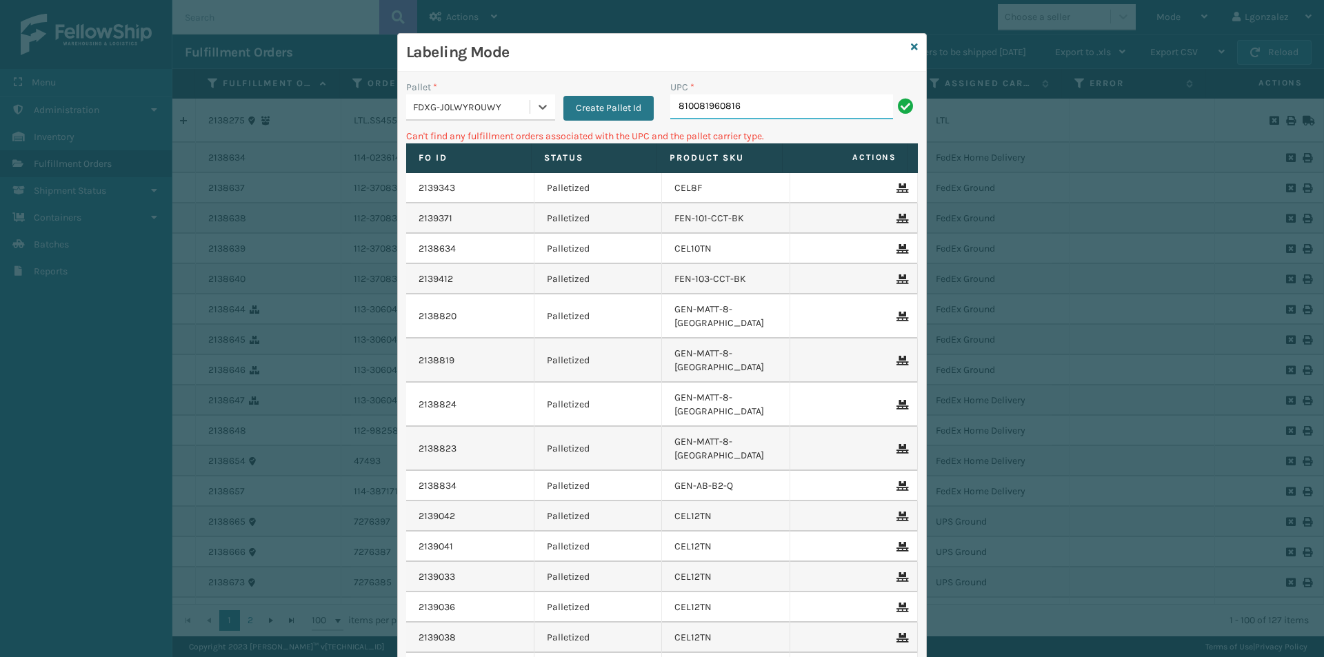
click at [785, 110] on input "810081960816" at bounding box center [781, 106] width 223 height 25
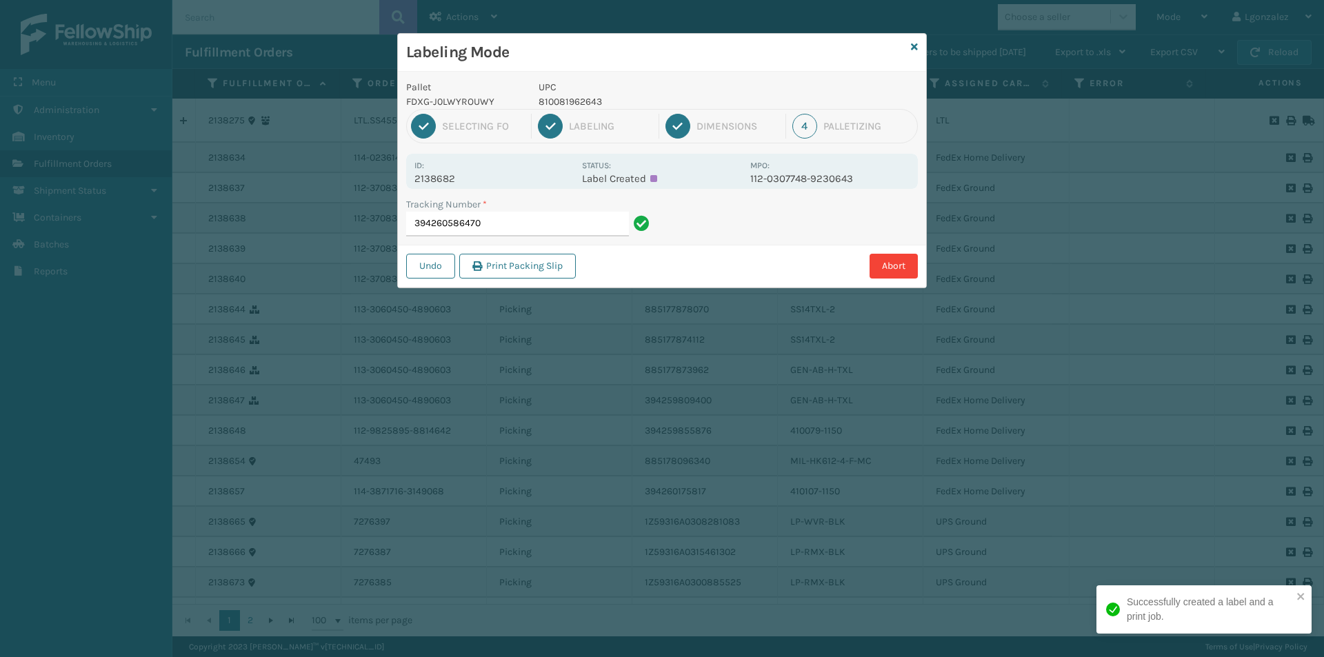
click at [540, 100] on p "810081962643" at bounding box center [640, 101] width 203 height 14
click at [541, 100] on p "810081962643" at bounding box center [640, 101] width 203 height 14
copy p "810081962643"
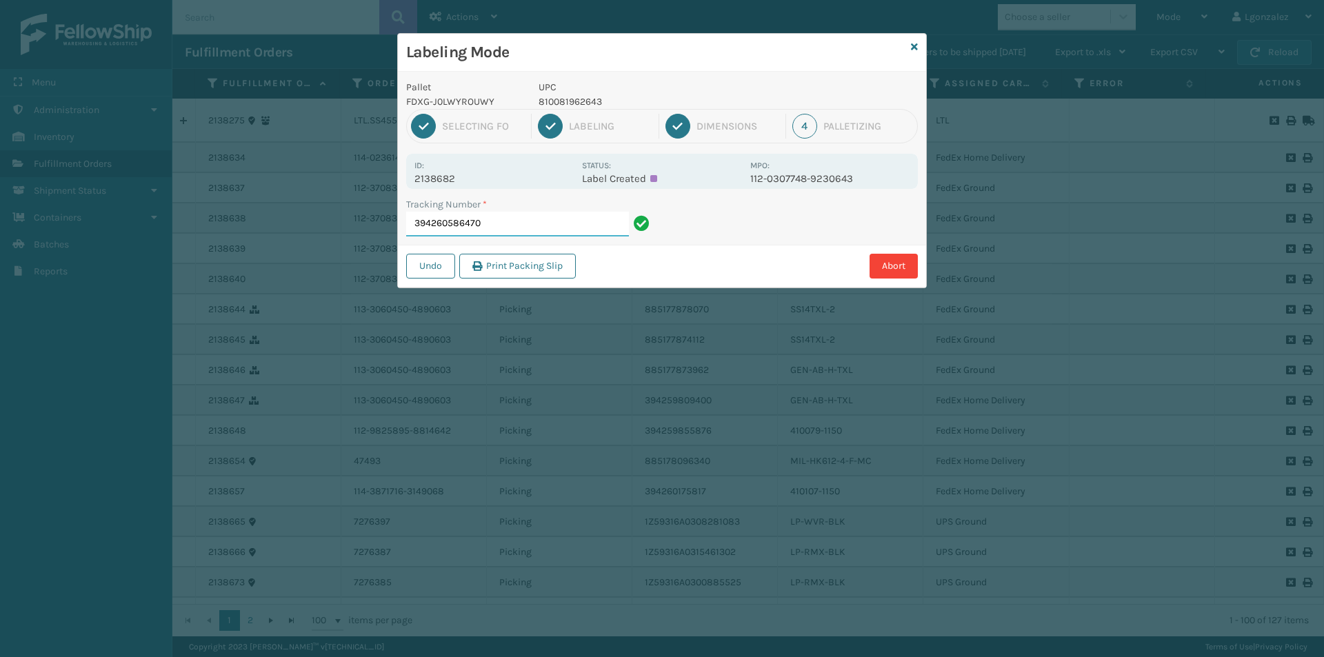
click at [550, 214] on input "394260586470" at bounding box center [517, 224] width 223 height 25
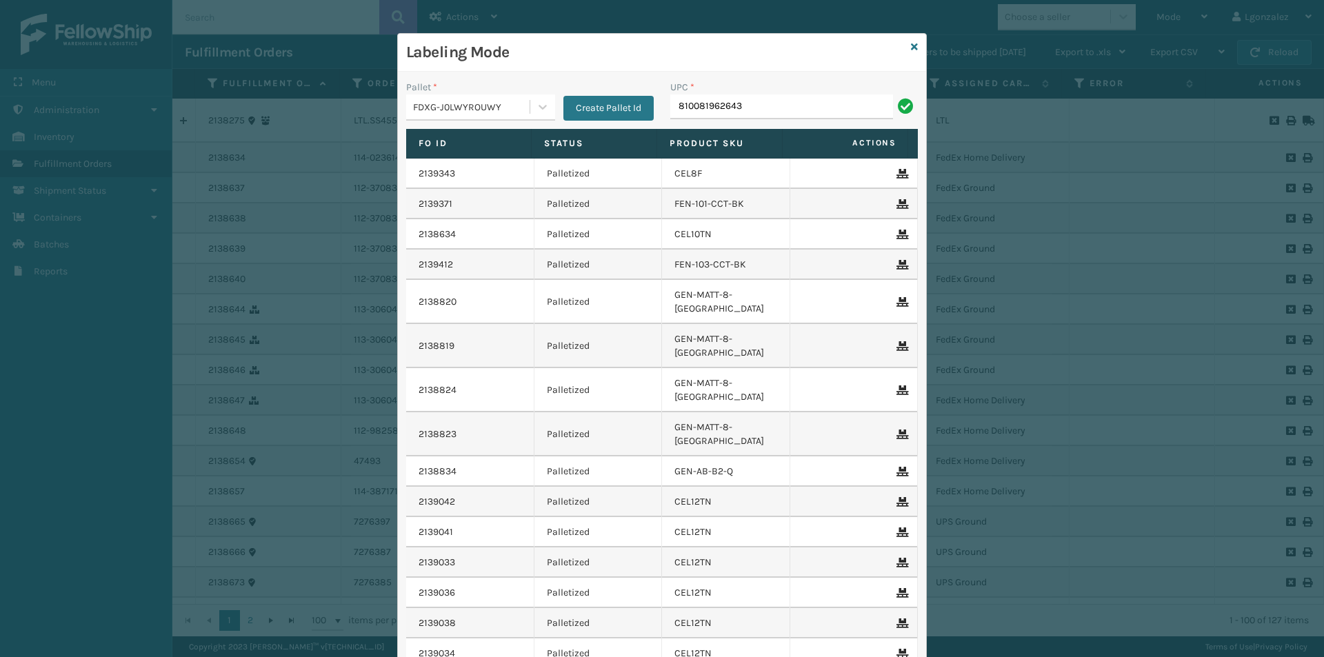
type input "810081962643"
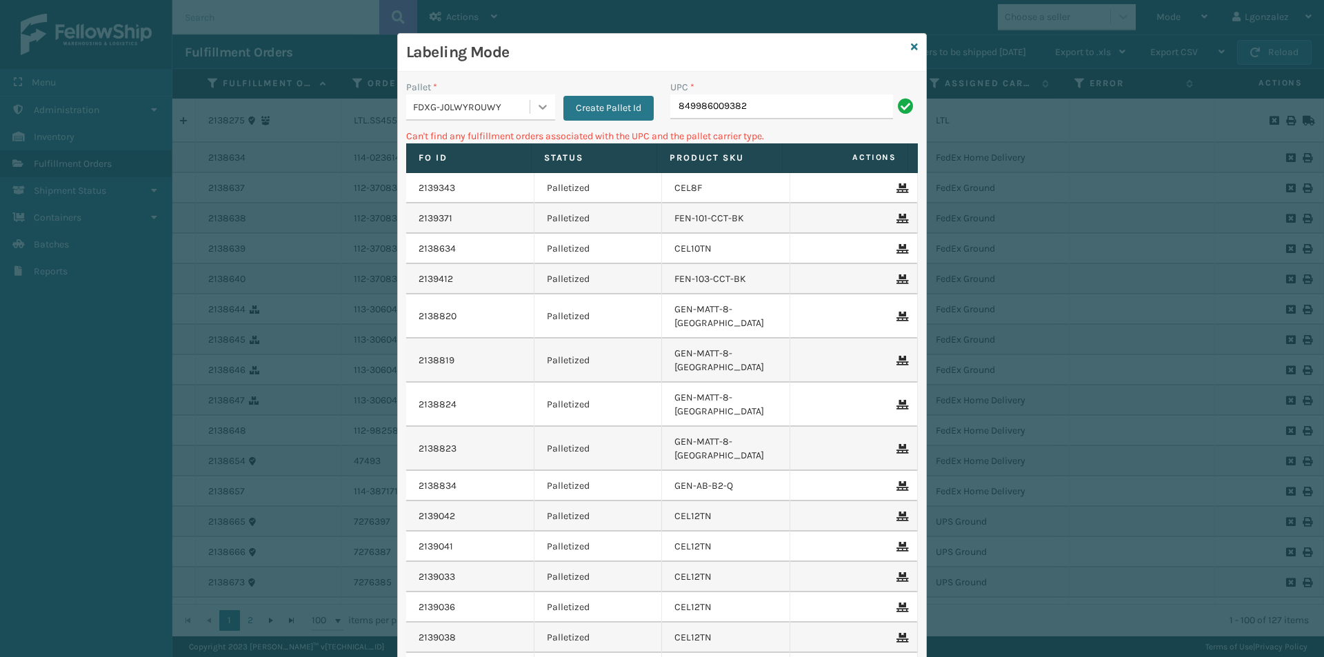
click at [539, 107] on icon at bounding box center [543, 107] width 8 height 5
click at [494, 159] on div "UPSG-TTI7YUT714" at bounding box center [480, 167] width 149 height 26
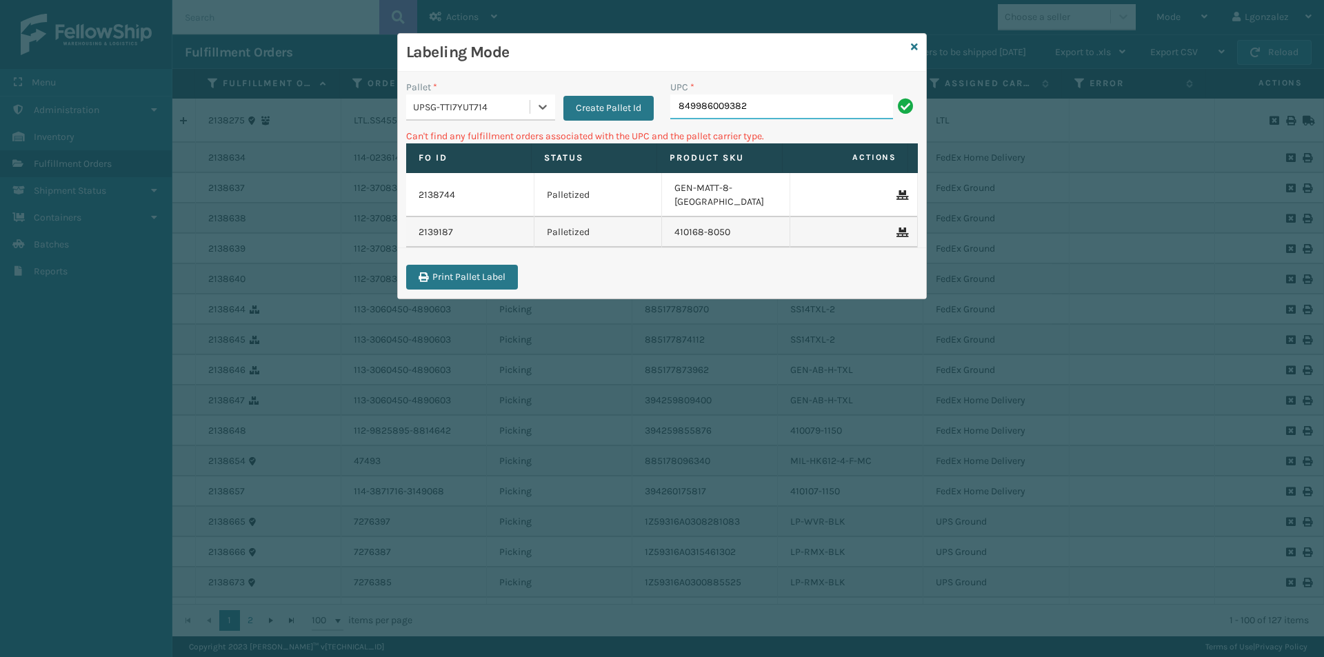
click at [773, 111] on input "849986009382" at bounding box center [781, 106] width 223 height 25
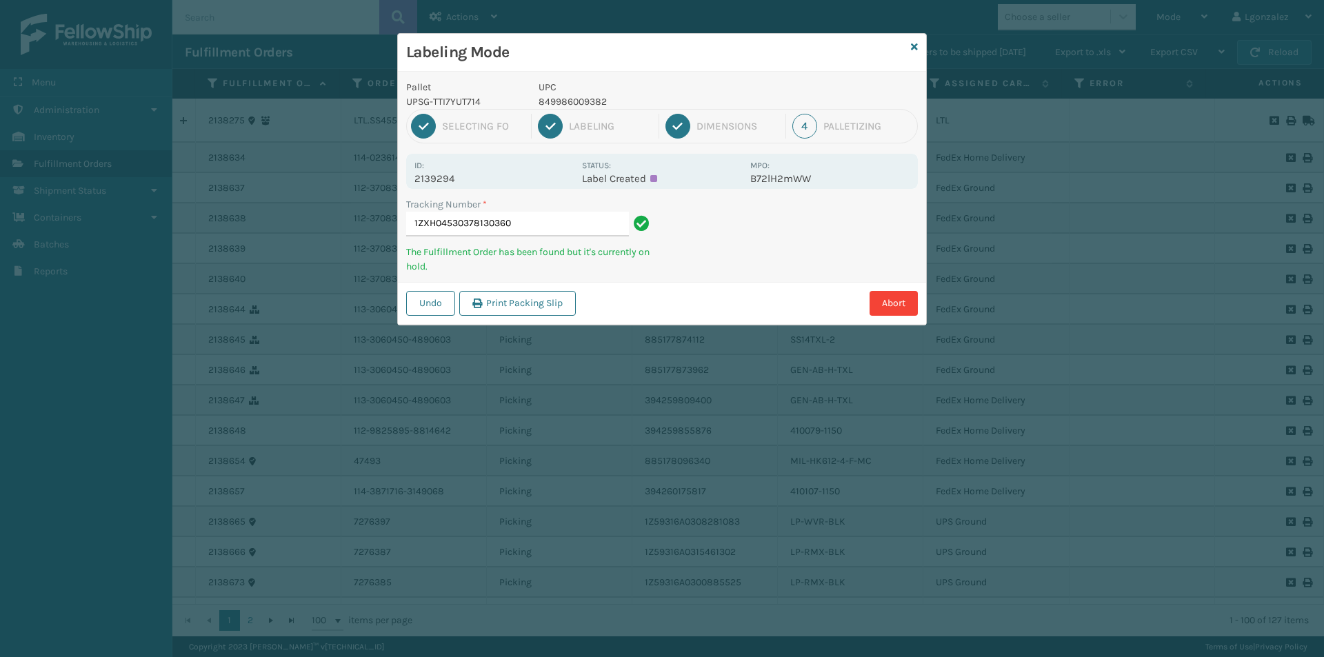
type input "1ZXH04530378130360"
click at [902, 303] on button "Abort" at bounding box center [894, 303] width 48 height 25
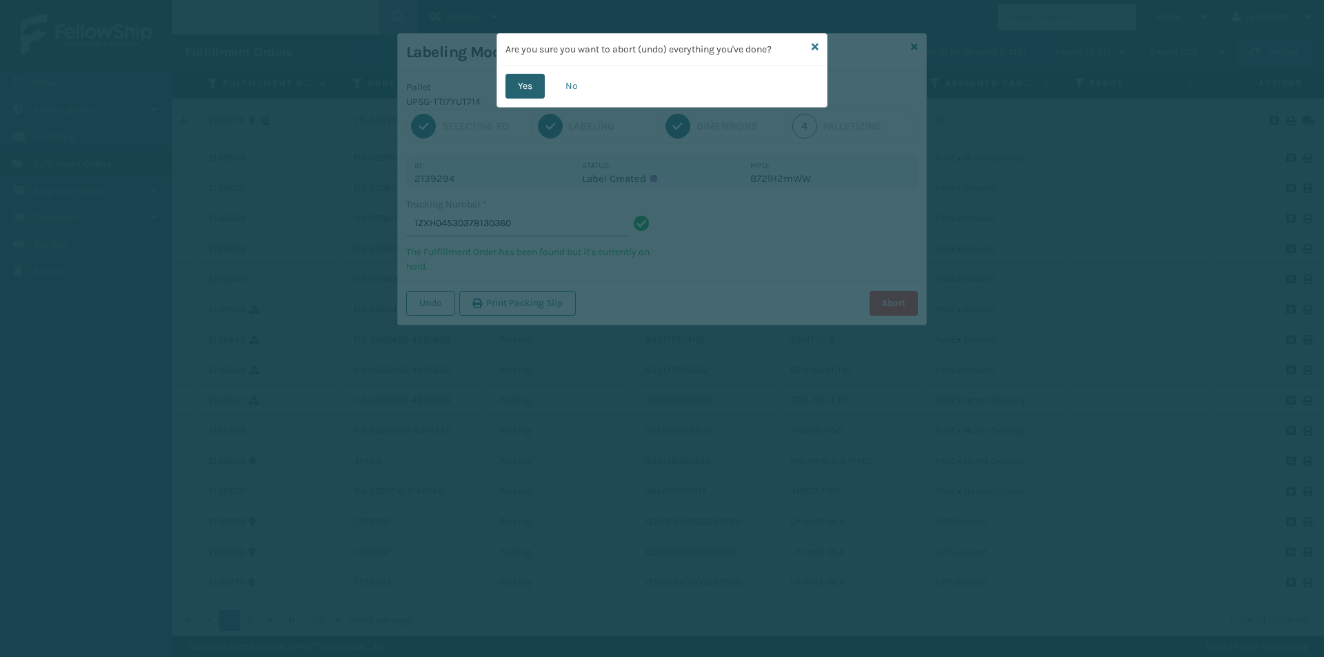
click at [525, 88] on button "Yes" at bounding box center [524, 86] width 39 height 25
